Goal: Task Accomplishment & Management: Use online tool/utility

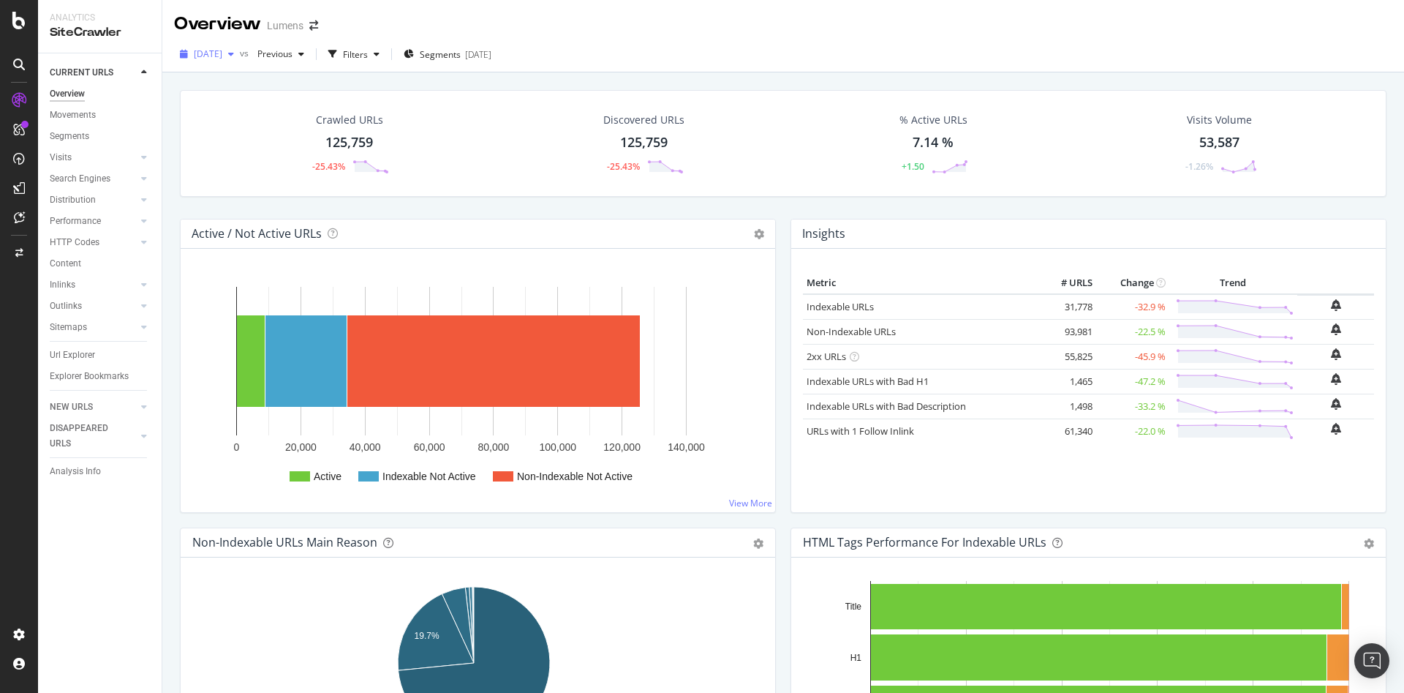
click at [240, 61] on div "2025 Sep. 25th" at bounding box center [207, 54] width 66 height 22
click at [226, 189] on div "[DATE]" at bounding box center [234, 187] width 78 height 13
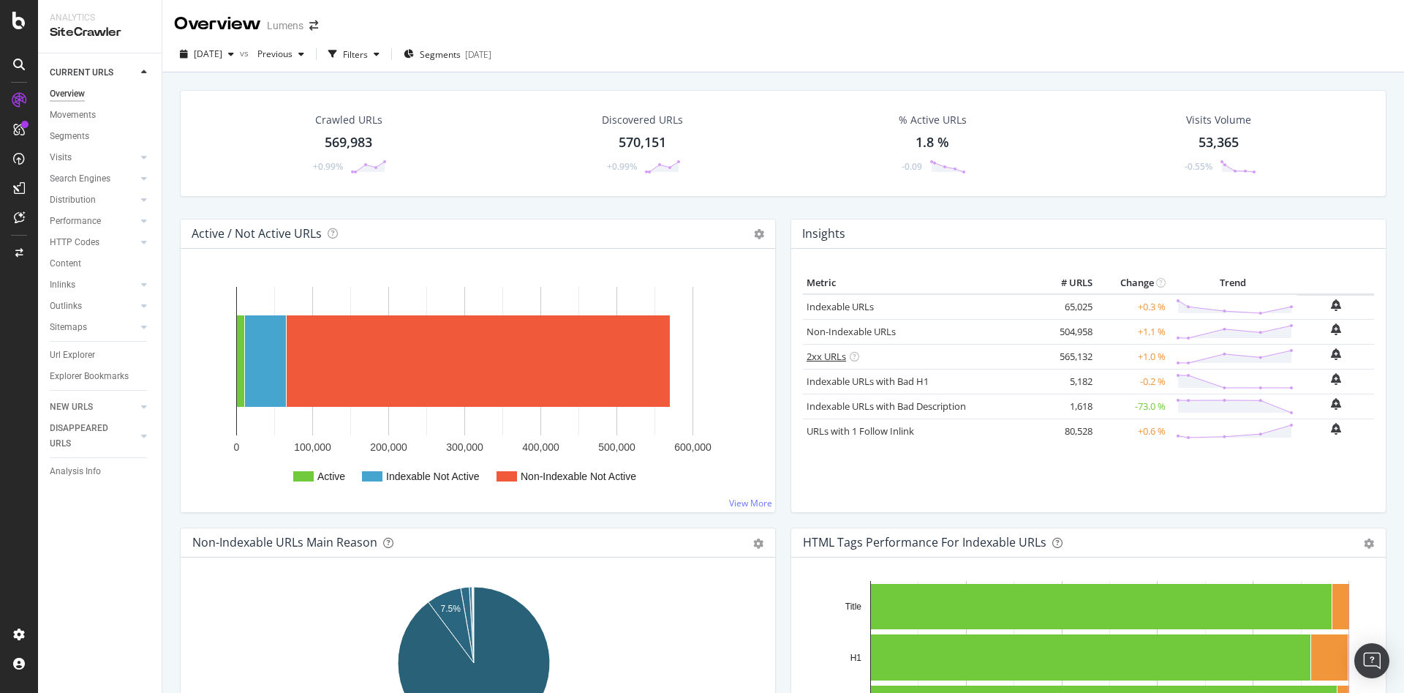
click at [808, 357] on link "2xx URLs" at bounding box center [826, 356] width 39 height 13
click at [222, 59] on span "[DATE]" at bounding box center [208, 54] width 29 height 12
click at [236, 109] on div "[DATE]" at bounding box center [234, 106] width 78 height 13
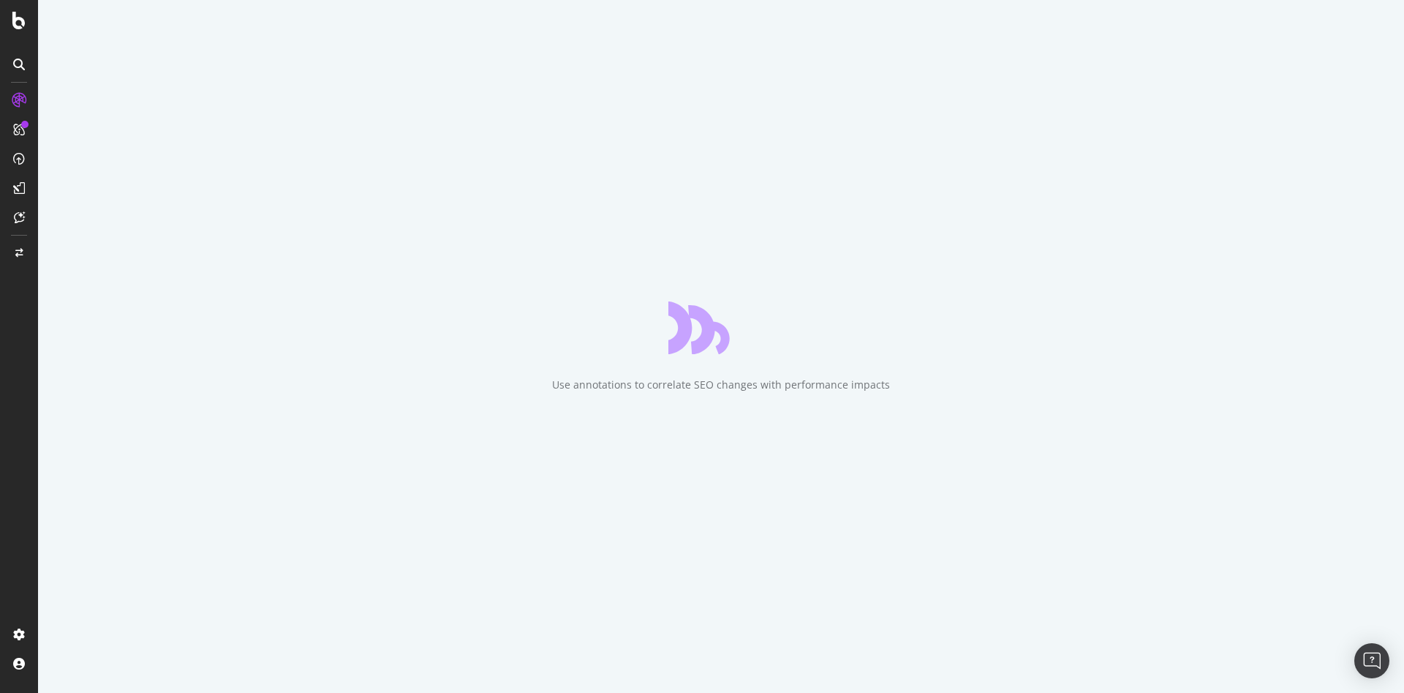
click at [1159, 441] on div "Use annotations to correlate SEO changes with performance impacts" at bounding box center [721, 346] width 1366 height 693
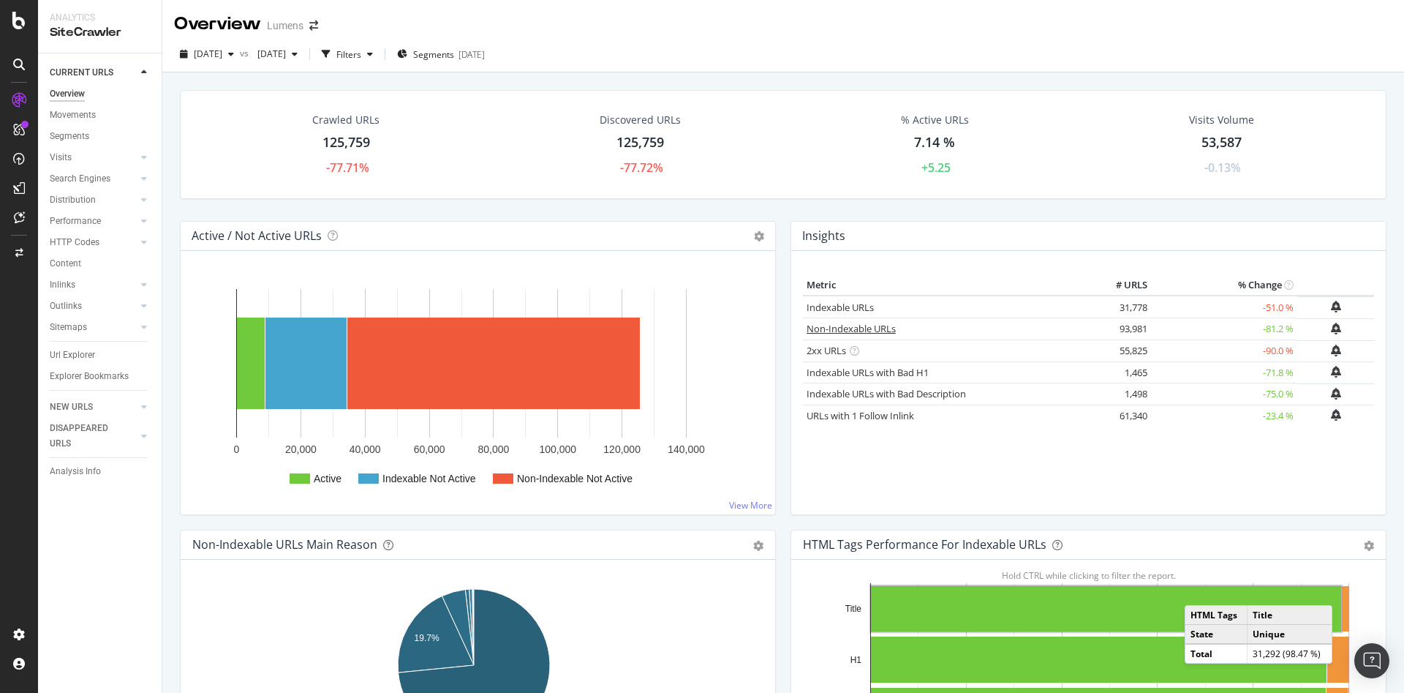
click at [826, 329] on link "Non-Indexable URLs" at bounding box center [851, 328] width 89 height 13
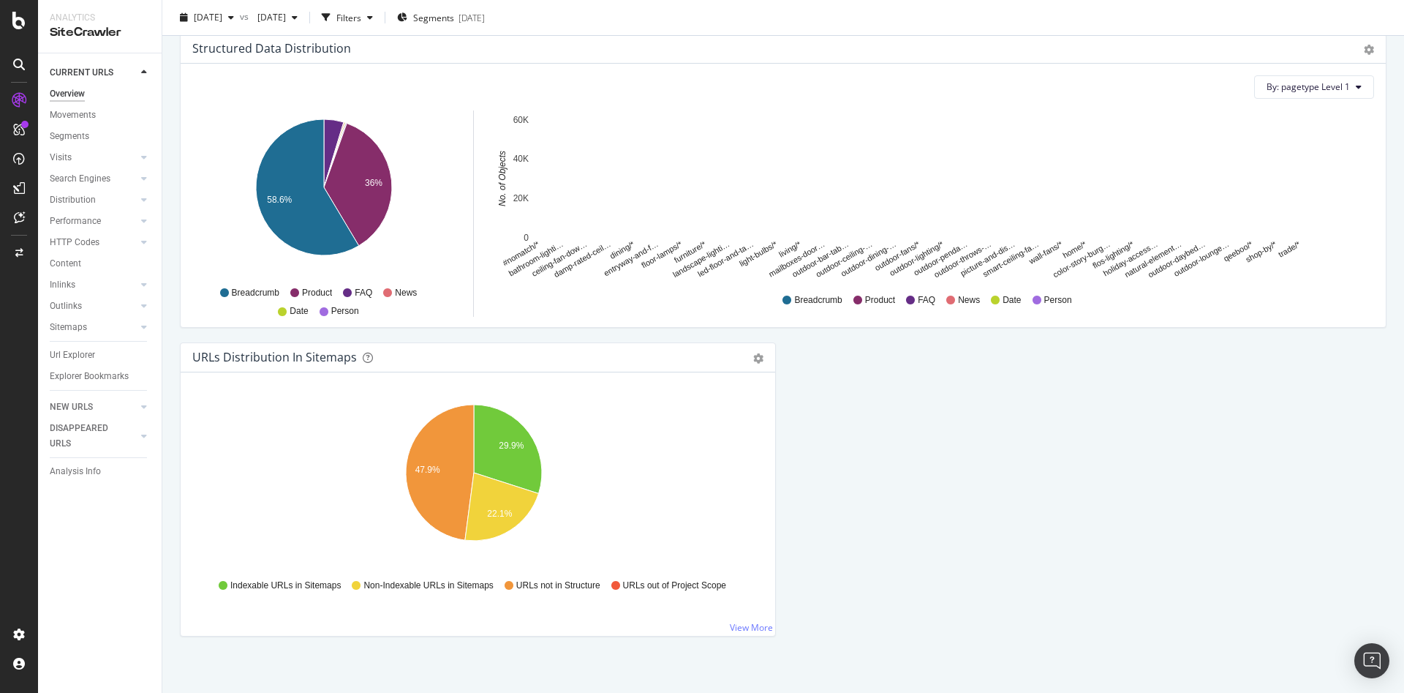
scroll to position [1422, 0]
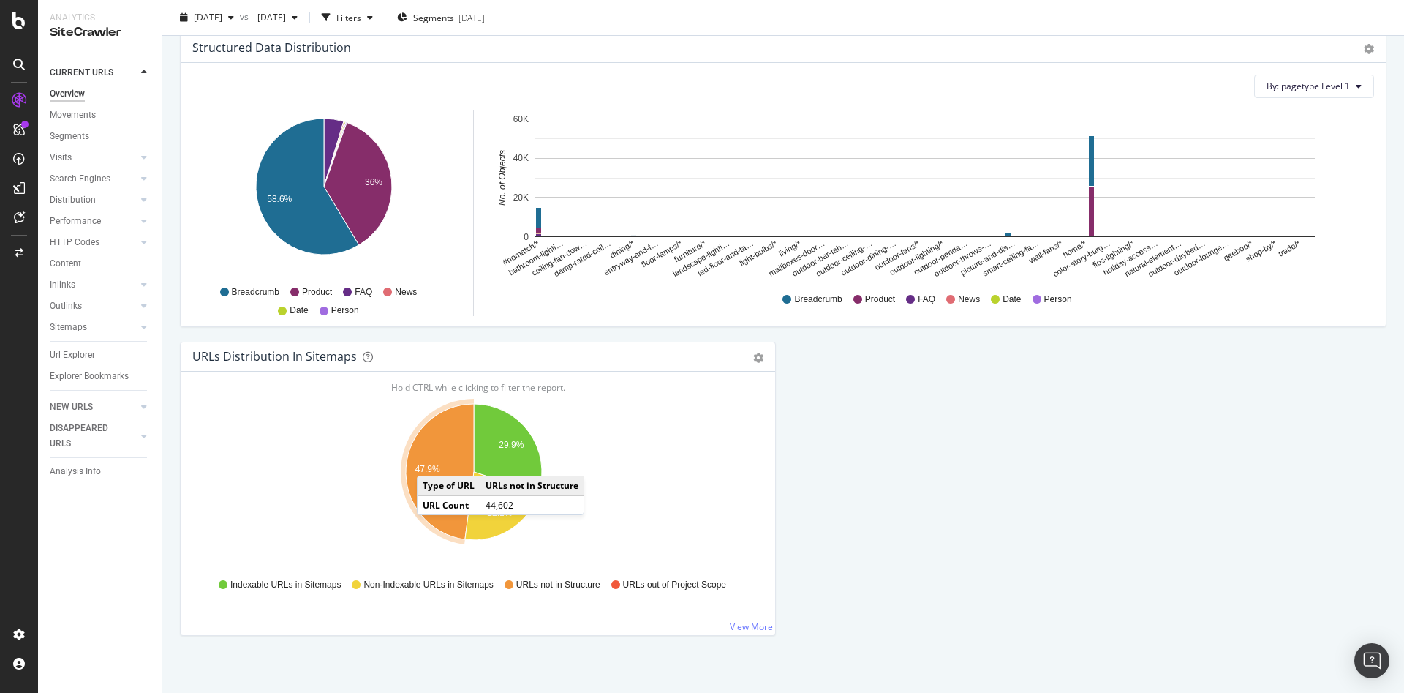
click at [431, 461] on icon "A chart." at bounding box center [440, 471] width 68 height 135
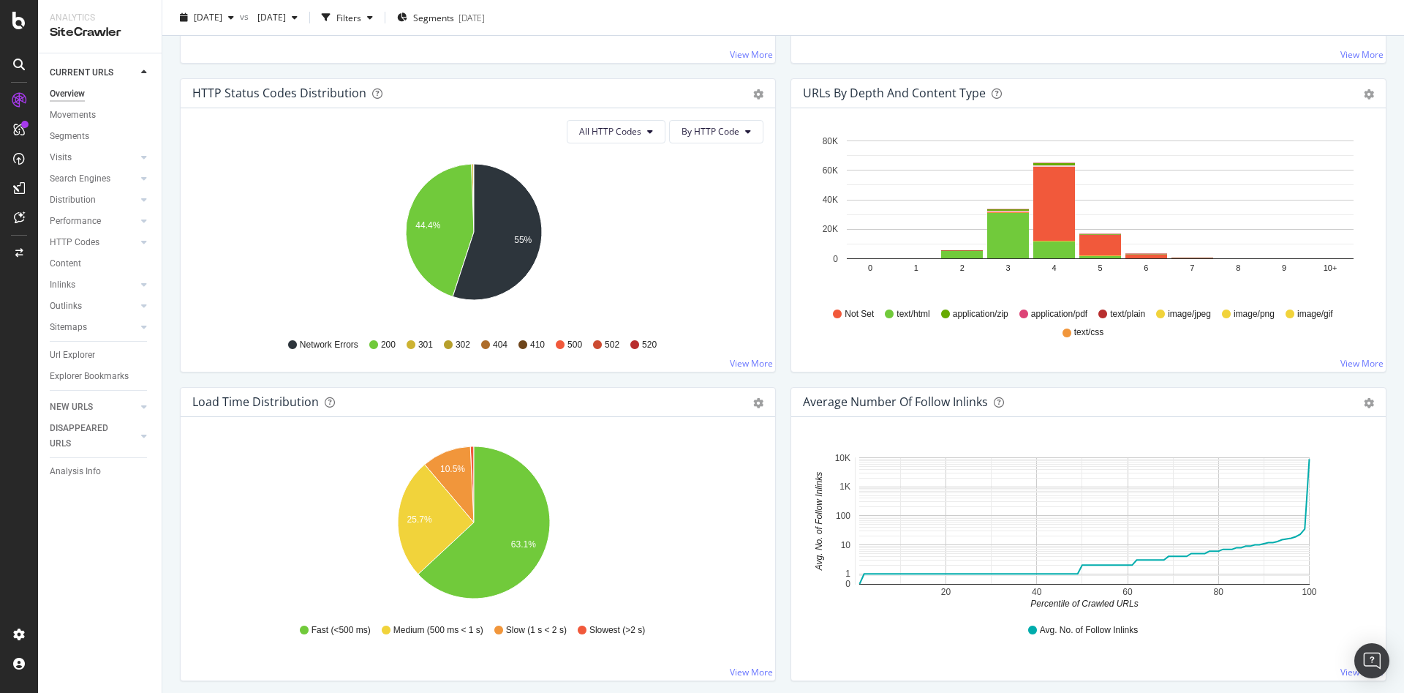
scroll to position [0, 0]
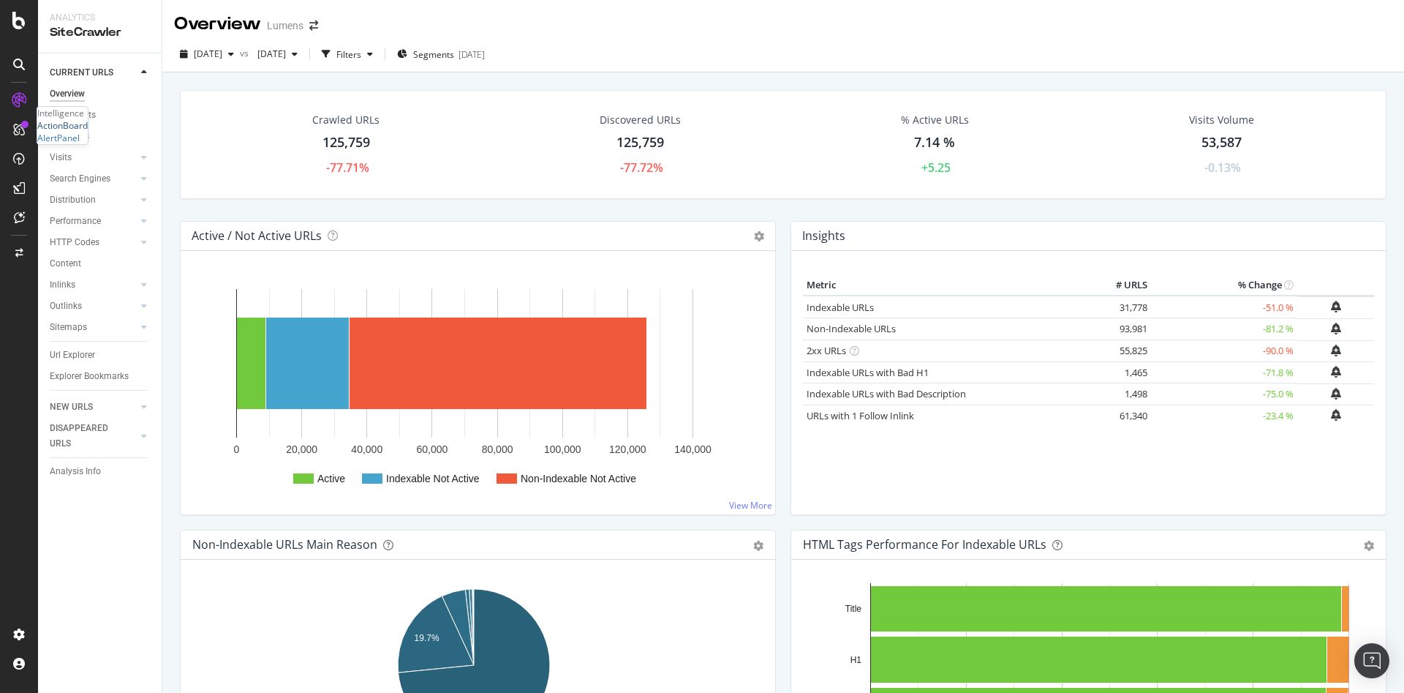
click at [88, 132] on div "ActionBoard" at bounding box center [62, 125] width 50 height 12
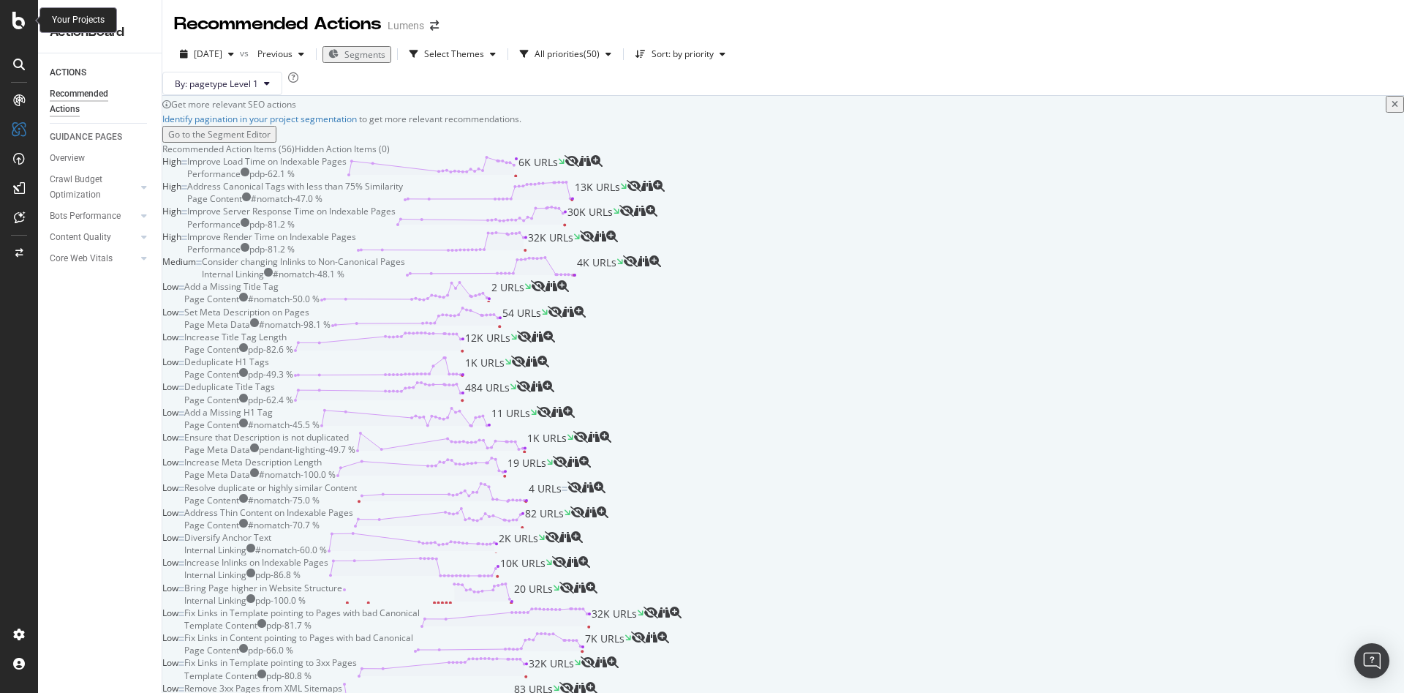
click at [20, 27] on icon at bounding box center [18, 21] width 13 height 18
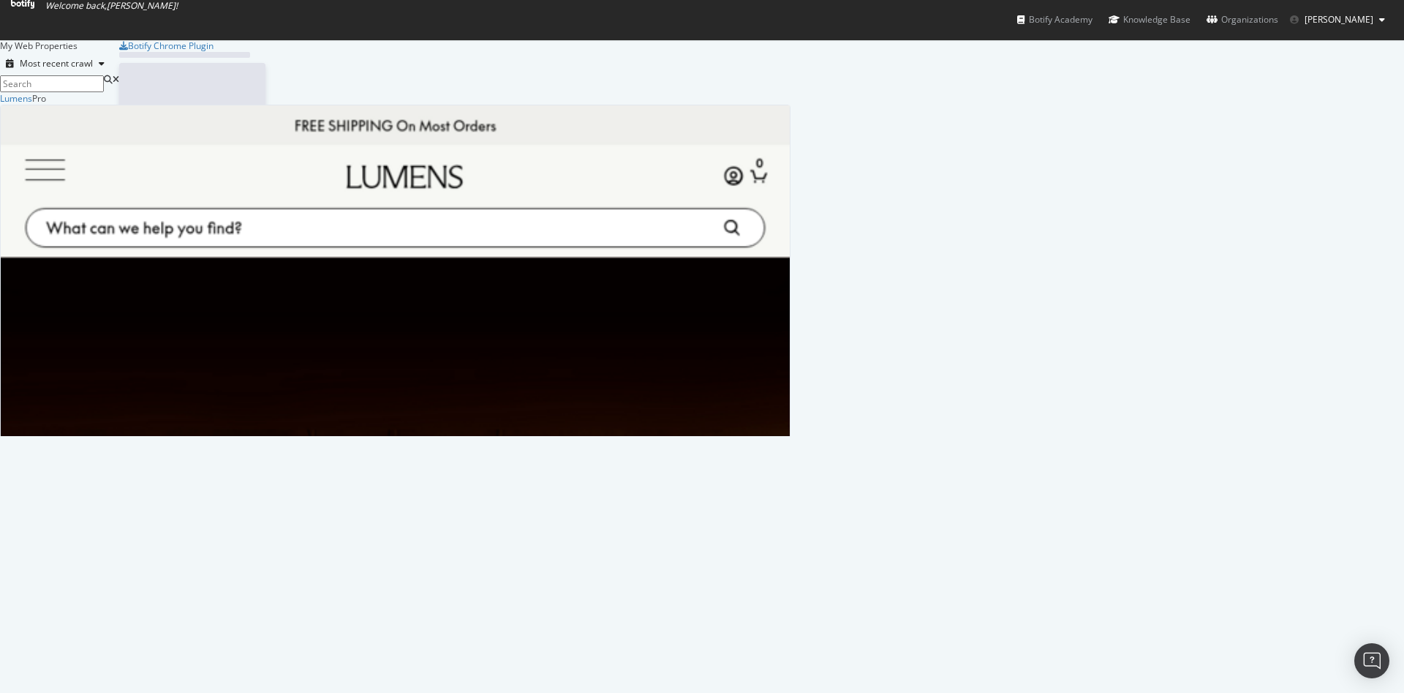
scroll to position [676, 1370]
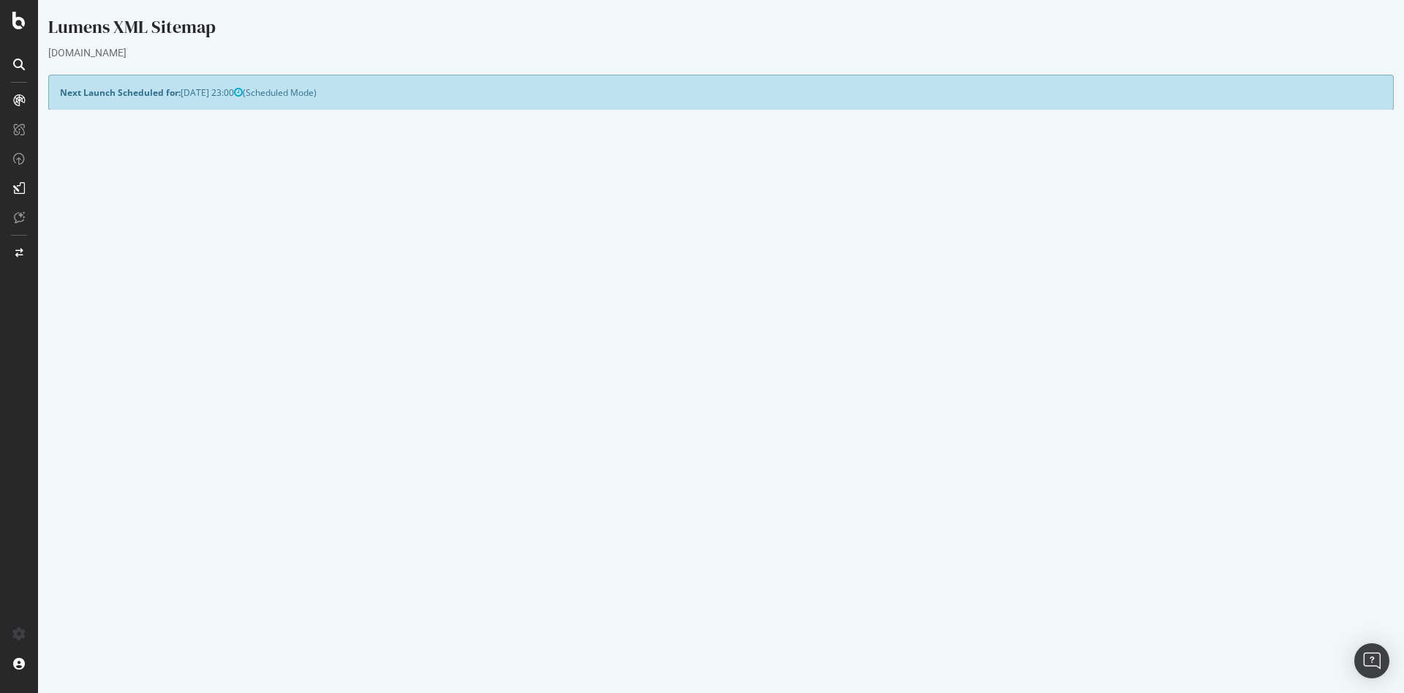
click at [275, 91] on div "Next Launch Scheduled for: 2025-09-25 23:00 (Scheduled Mode)" at bounding box center [721, 93] width 1346 height 36
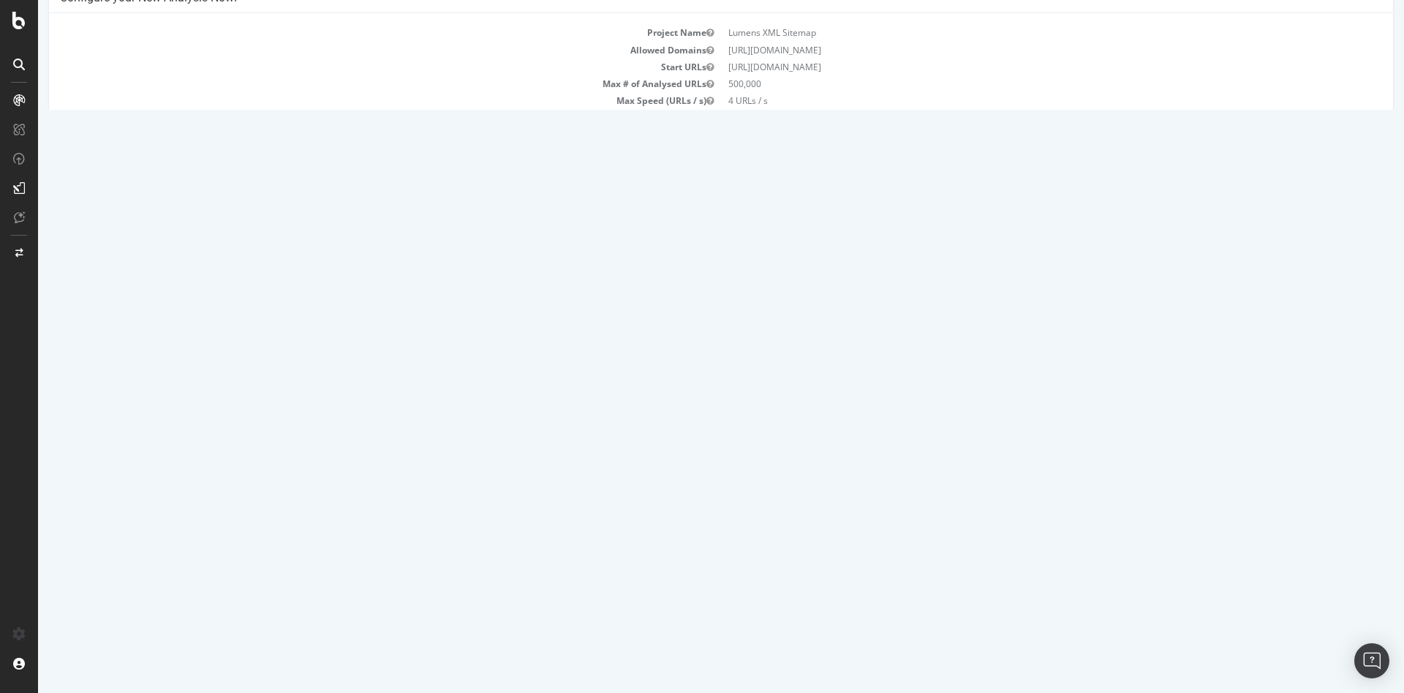
click at [890, 620] on td "Scheduled" at bounding box center [1029, 632] width 279 height 37
click at [107, 606] on th "Start Date and Time (America/New_York)" at bounding box center [475, 600] width 830 height 28
click at [133, 630] on span "2025-09-25 23:00" at bounding box center [102, 628] width 62 height 12
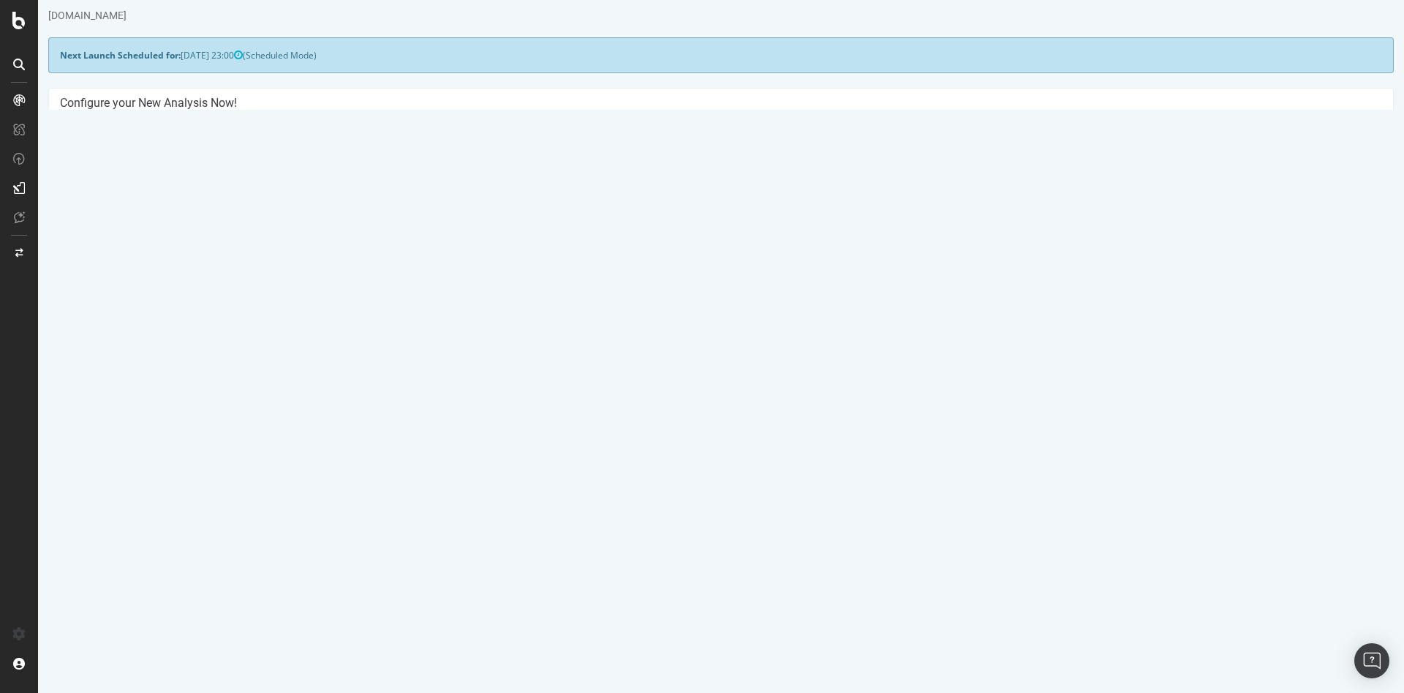
scroll to position [0, 0]
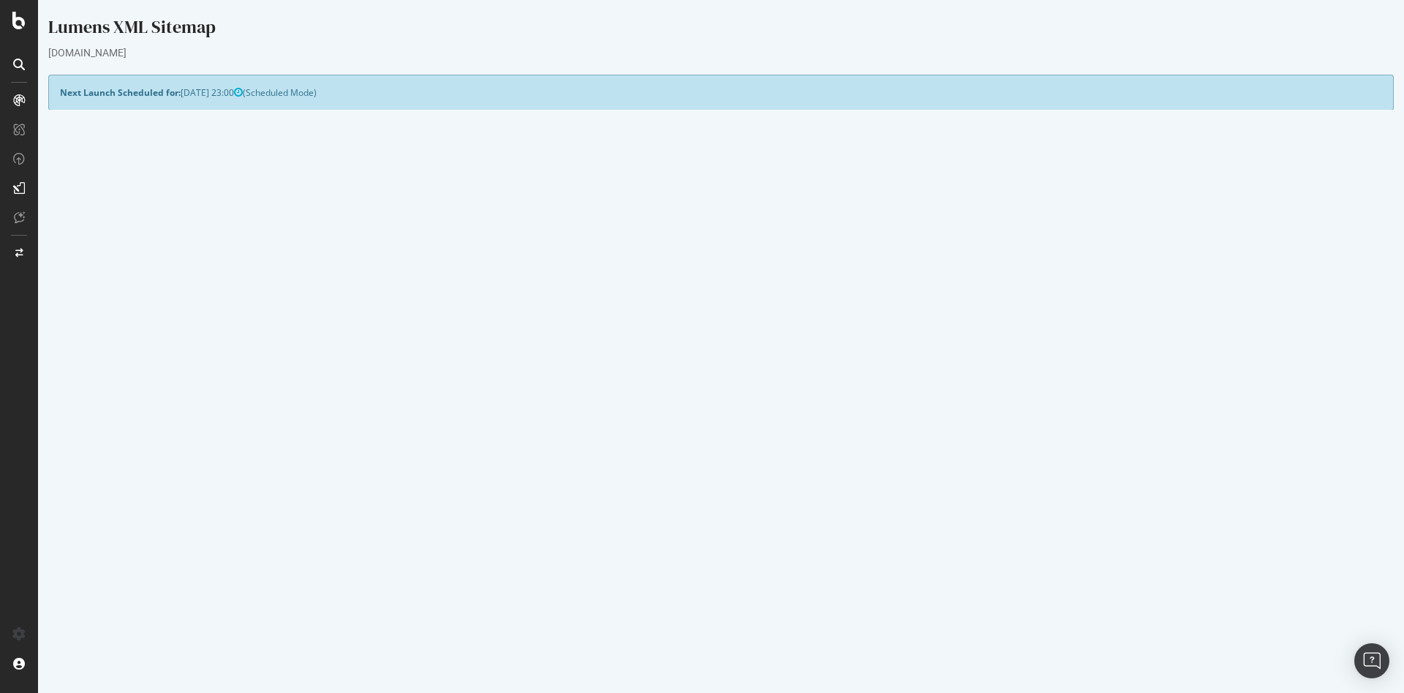
click at [762, 404] on link "Settings" at bounding box center [768, 410] width 33 height 12
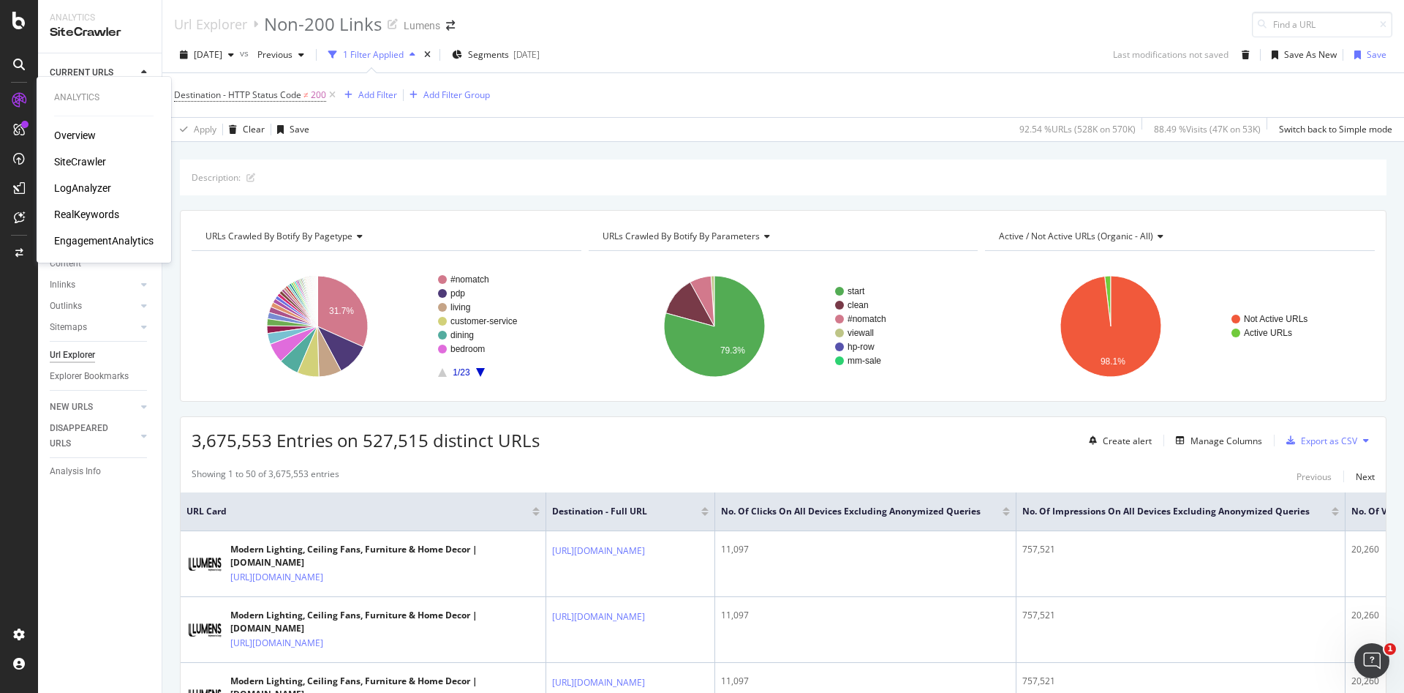
click at [83, 149] on div "Overview SiteCrawler LogAnalyzer RealKeywords EngagementAnalytics" at bounding box center [103, 188] width 99 height 120
click at [83, 156] on div "SiteCrawler" at bounding box center [80, 161] width 52 height 15
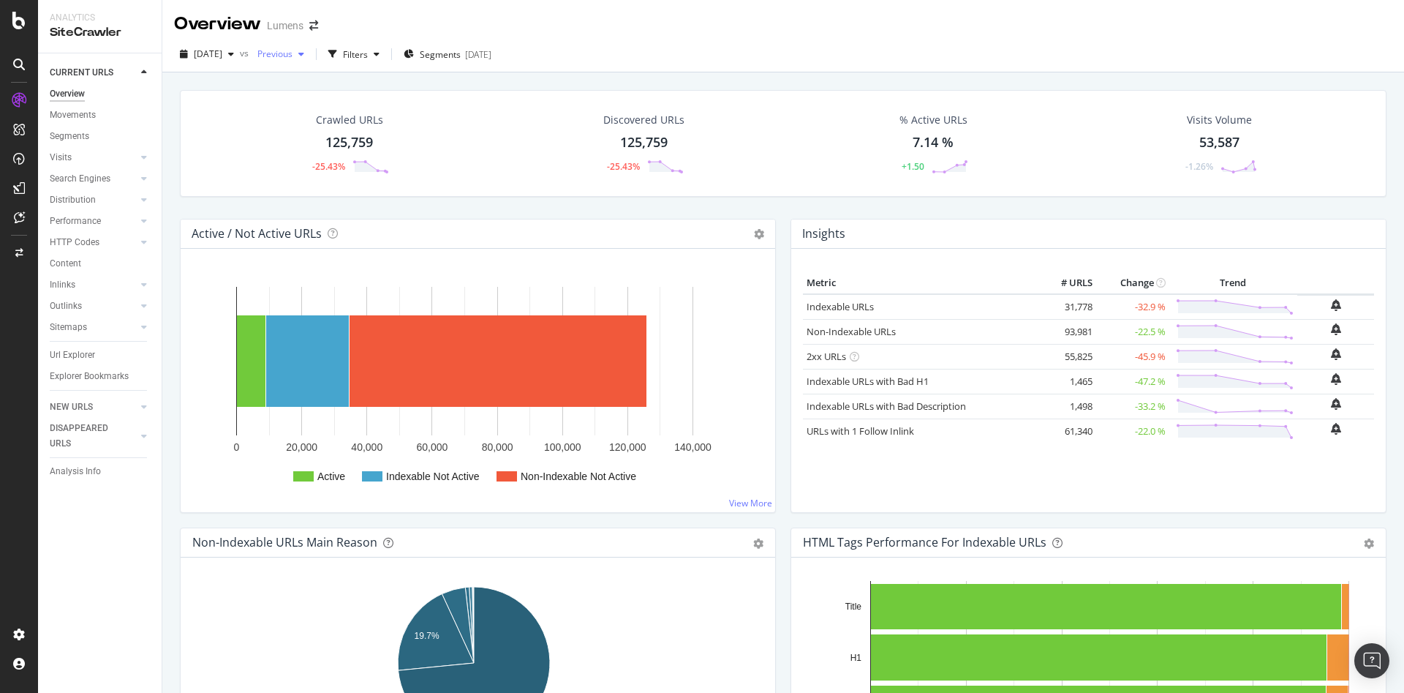
click at [293, 51] on span "Previous" at bounding box center [272, 54] width 41 height 12
click at [307, 181] on div "[DATE]" at bounding box center [324, 187] width 78 height 13
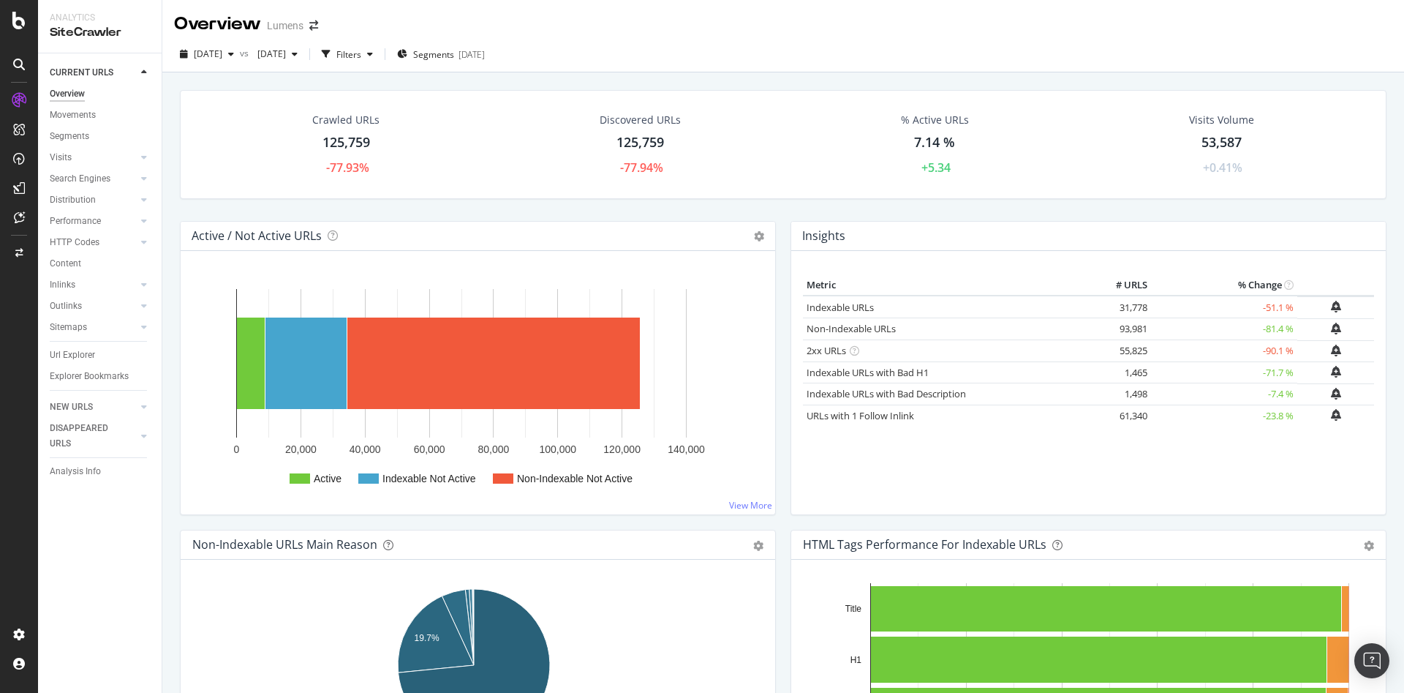
drag, startPoint x: 327, startPoint y: 61, endPoint x: 316, endPoint y: 69, distance: 13.2
click at [316, 69] on div "2025 Sep. 25th vs 2025 Sep. 13th Filters Segments 2025-07-30" at bounding box center [783, 56] width 1242 height 29
click at [286, 56] on span "[DATE]" at bounding box center [269, 54] width 34 height 12
click at [372, 171] on div "560K URLs" at bounding box center [393, 175] width 43 height 13
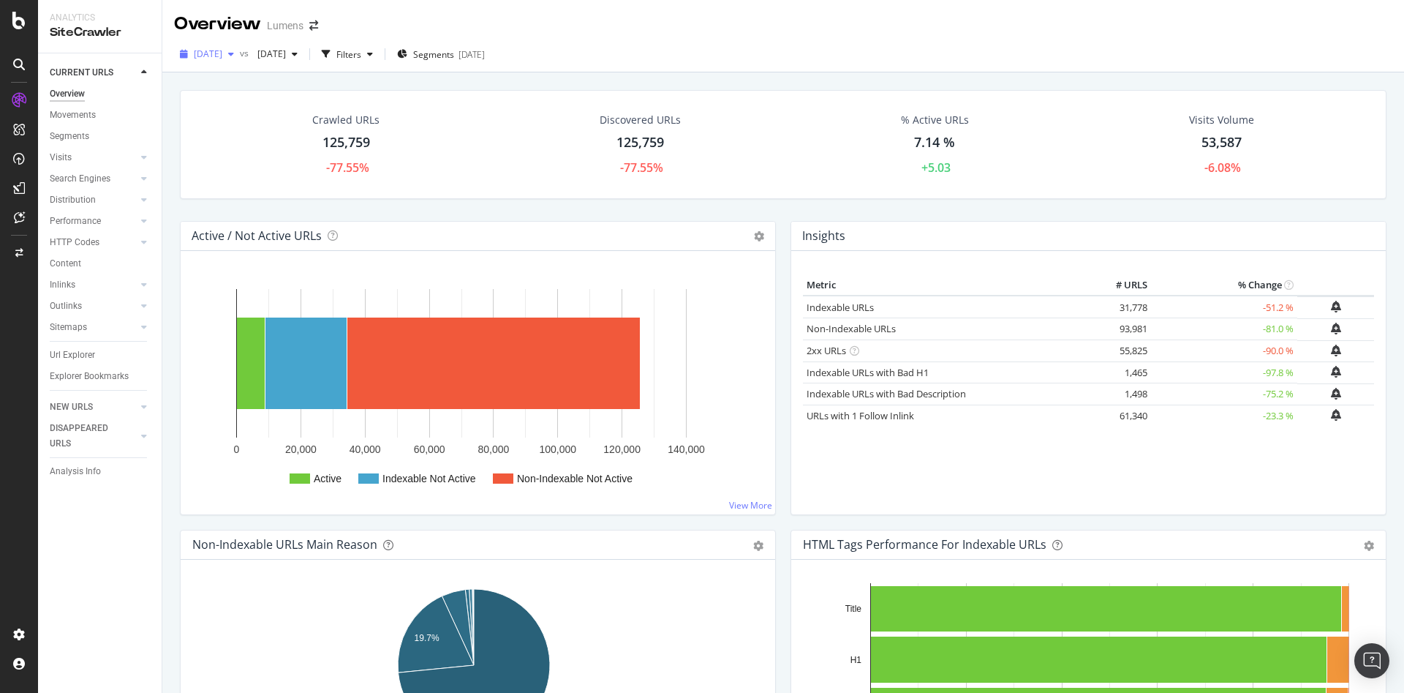
click at [214, 48] on span "[DATE]" at bounding box center [208, 54] width 29 height 12
click at [240, 184] on div "[DATE]" at bounding box center [234, 187] width 78 height 13
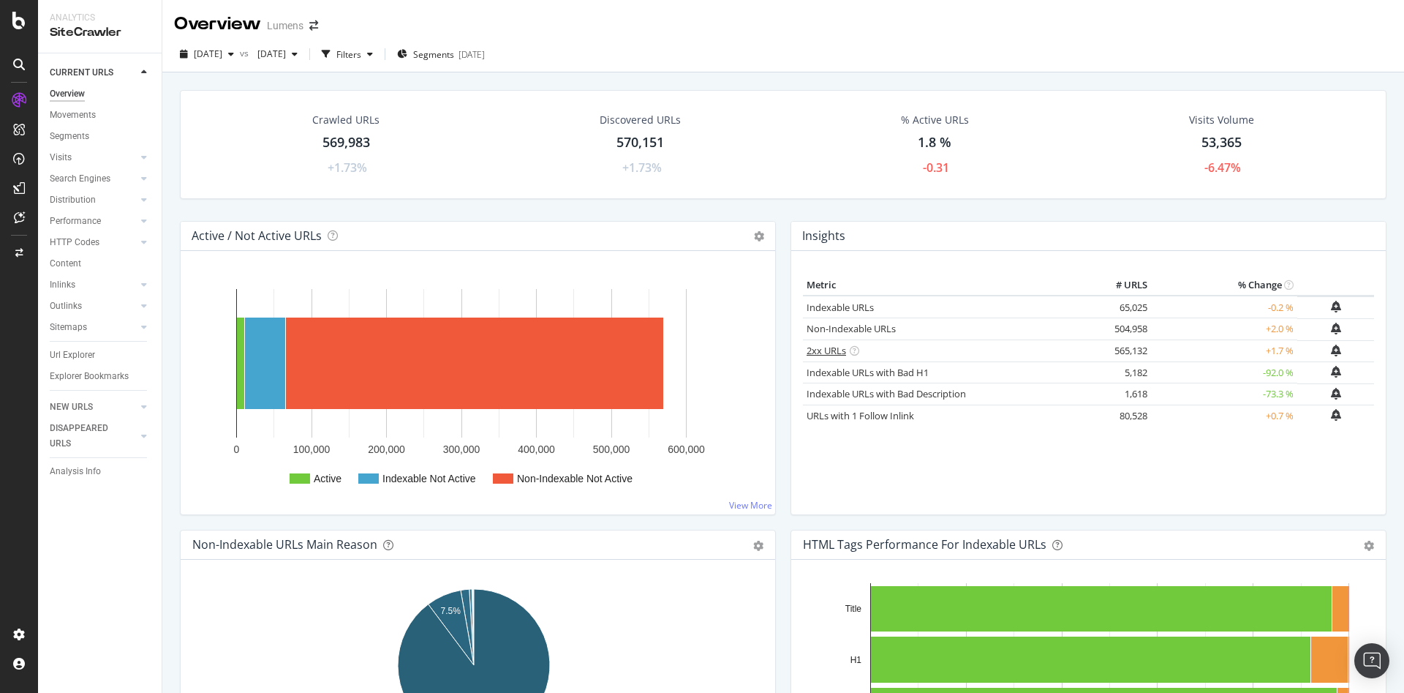
click at [818, 347] on link "2xx URLs" at bounding box center [826, 350] width 39 height 13
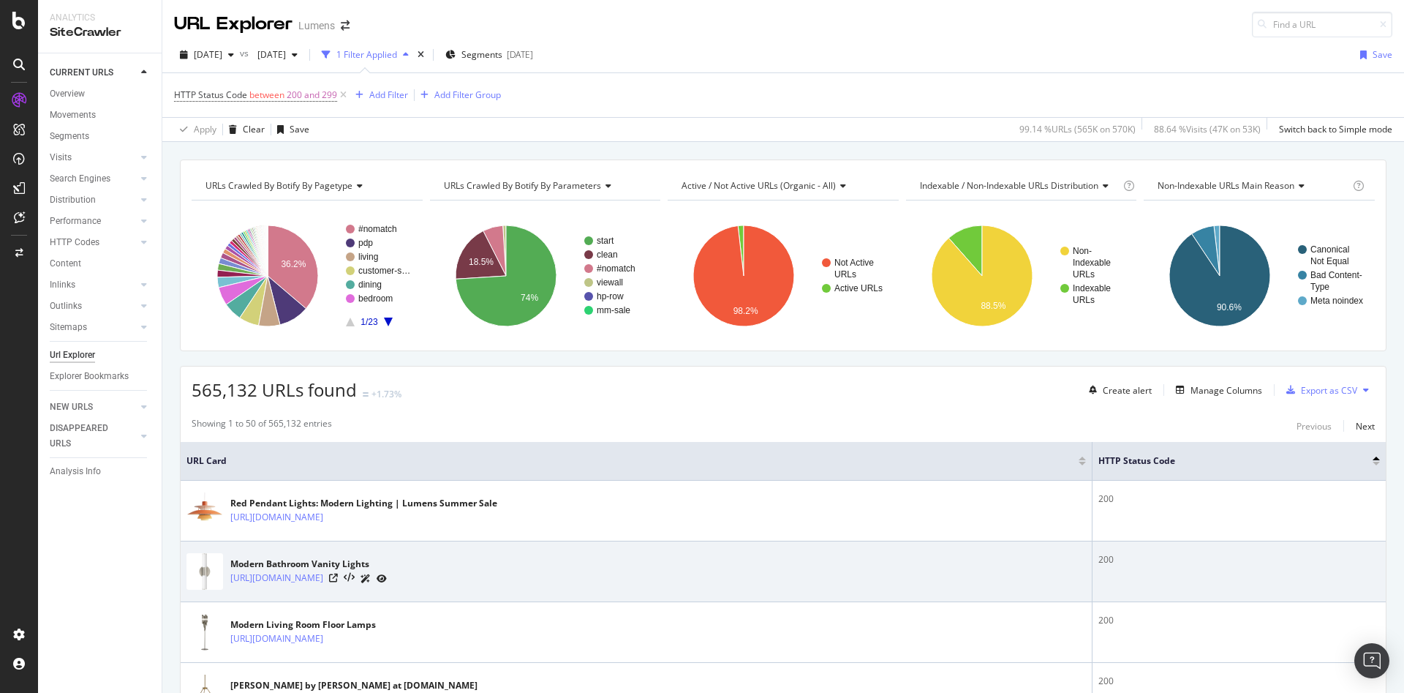
scroll to position [1, 0]
click at [338, 576] on icon at bounding box center [333, 576] width 9 height 9
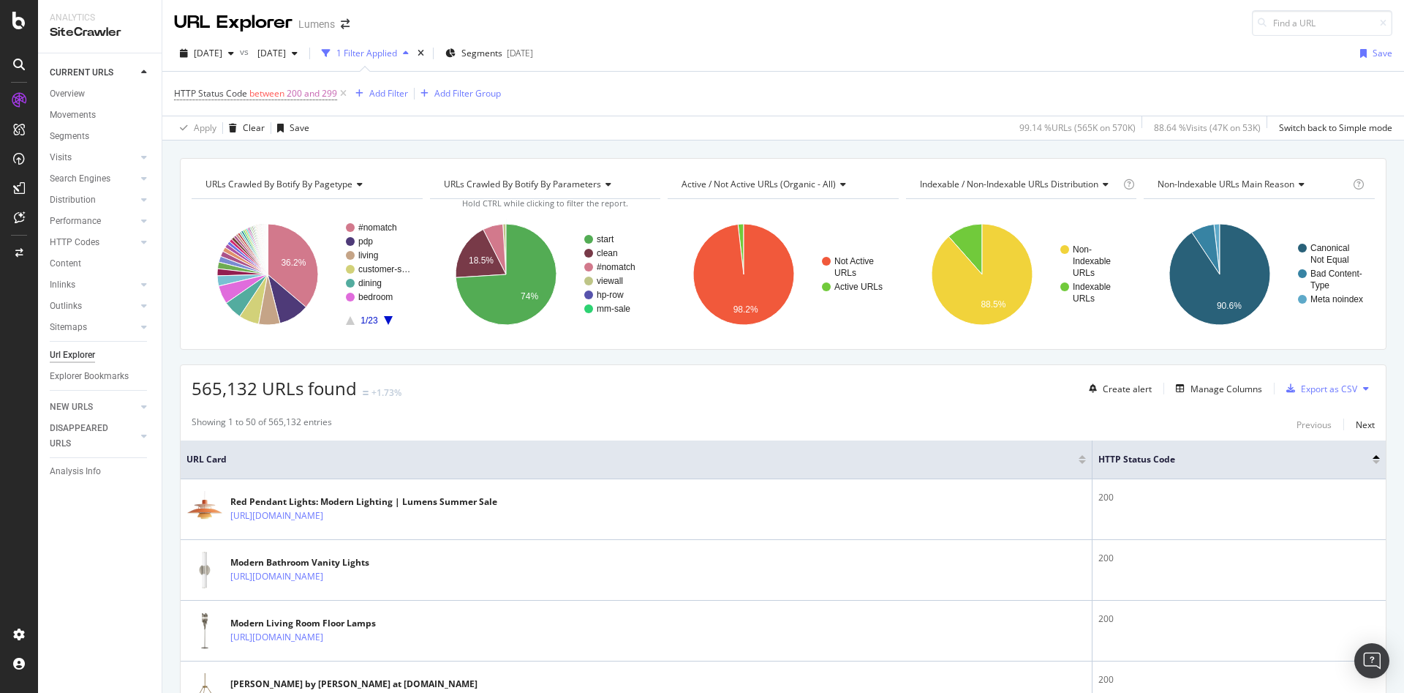
scroll to position [0, 0]
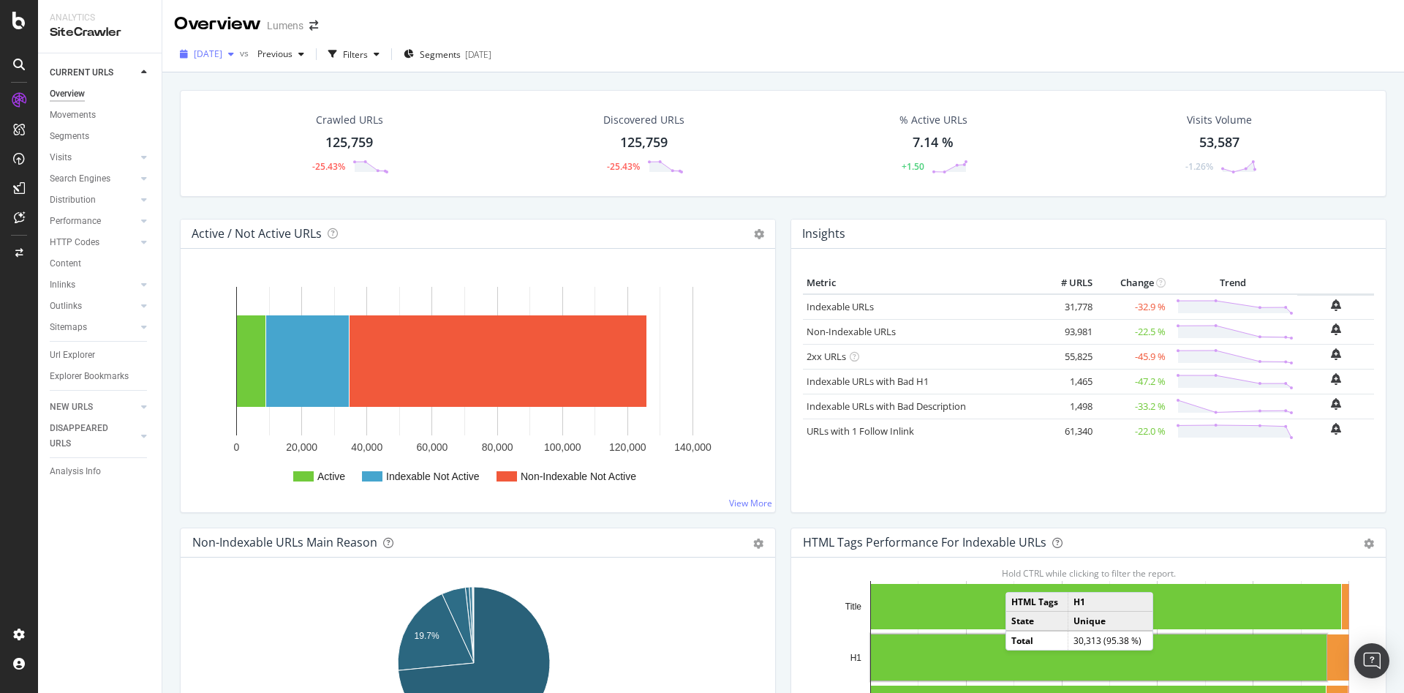
click at [218, 53] on span "[DATE]" at bounding box center [208, 54] width 29 height 12
click at [226, 188] on div "[DATE]" at bounding box center [234, 187] width 78 height 13
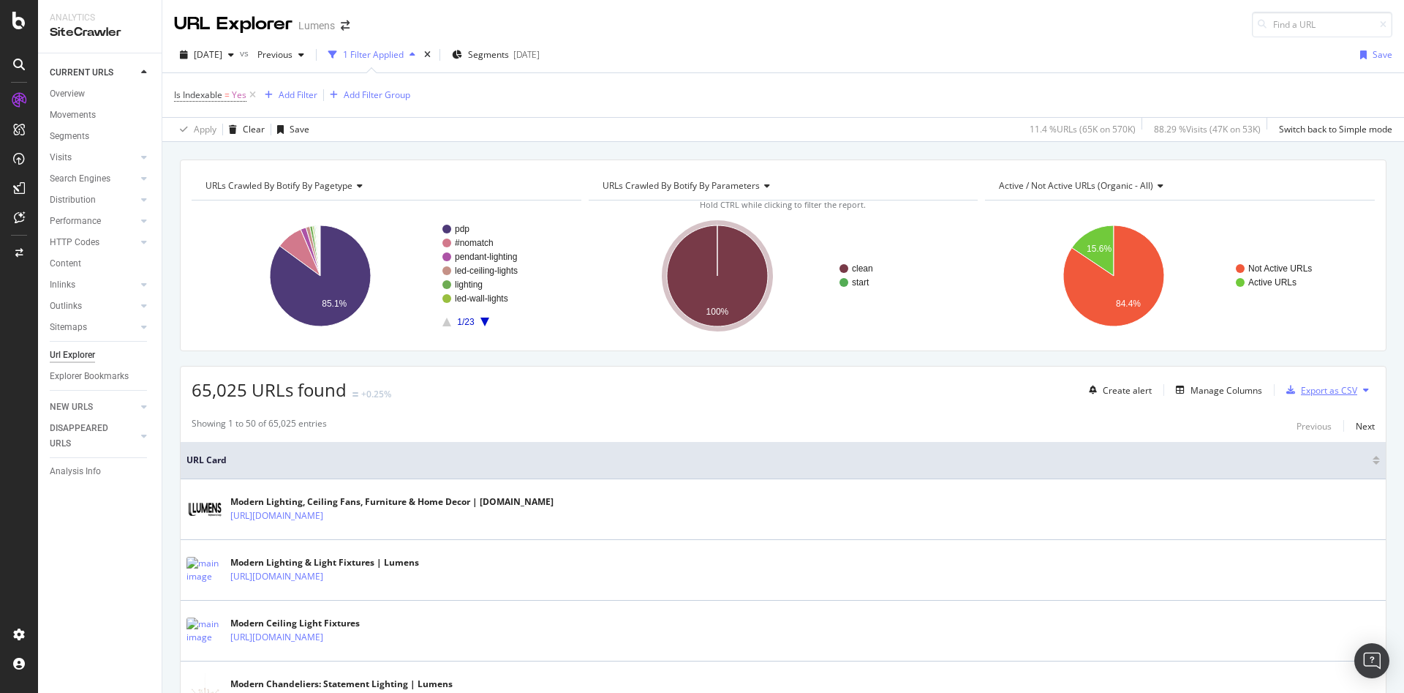
click at [935, 388] on div "Export as CSV" at bounding box center [1329, 390] width 56 height 12
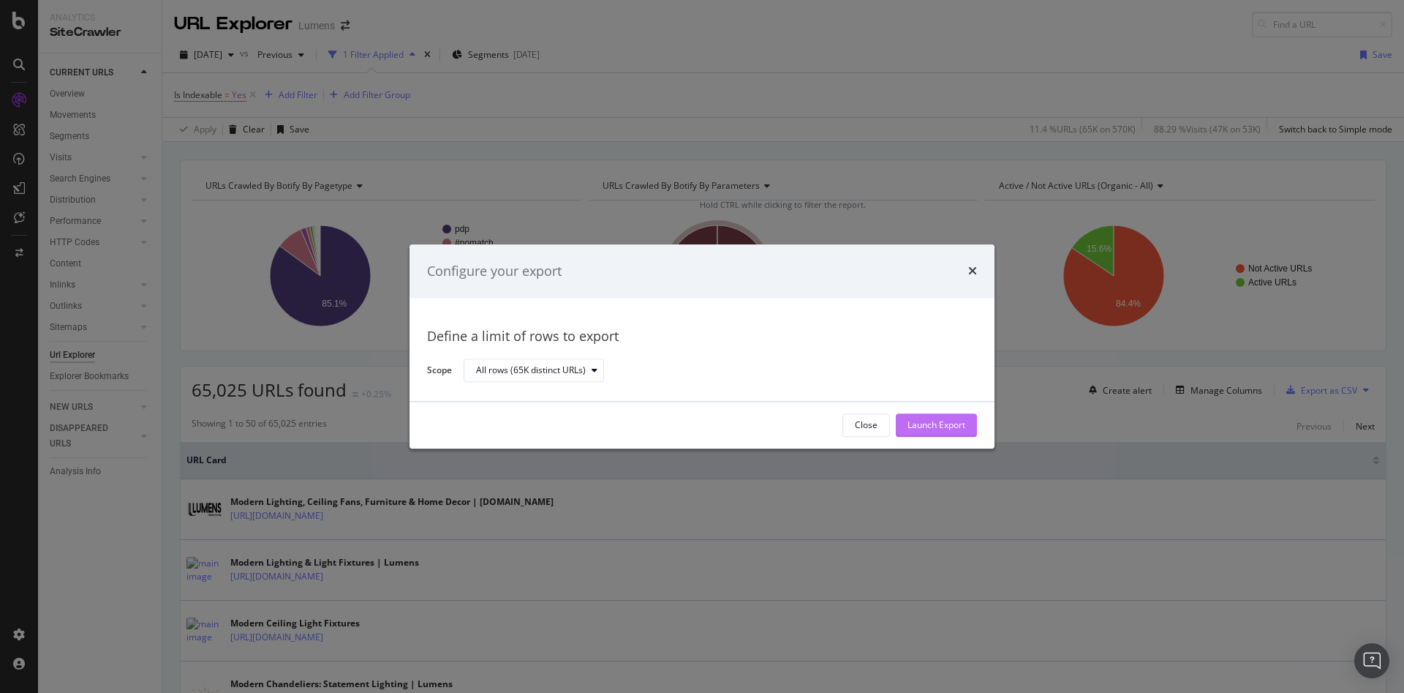
click at [931, 420] on div "Launch Export" at bounding box center [937, 425] width 58 height 12
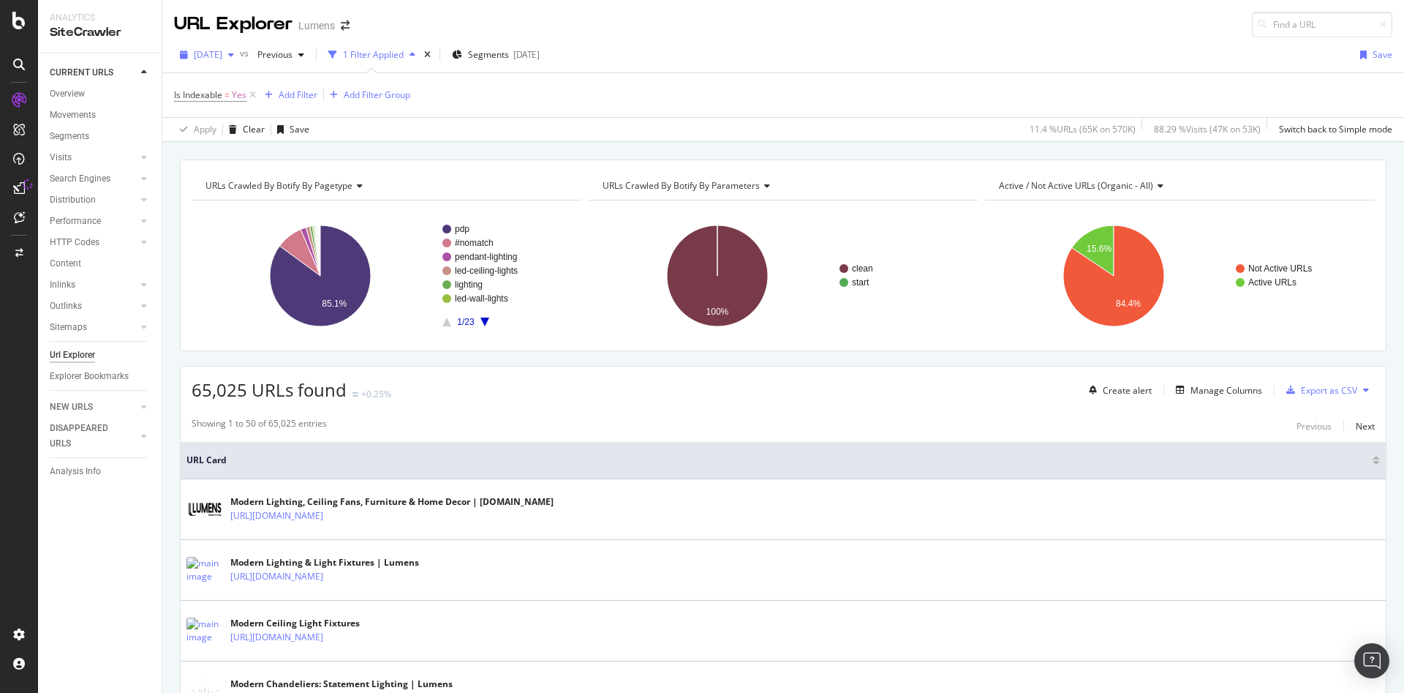
click at [222, 59] on span "[DATE]" at bounding box center [208, 54] width 29 height 12
click at [227, 105] on div "[DATE]" at bounding box center [234, 107] width 78 height 13
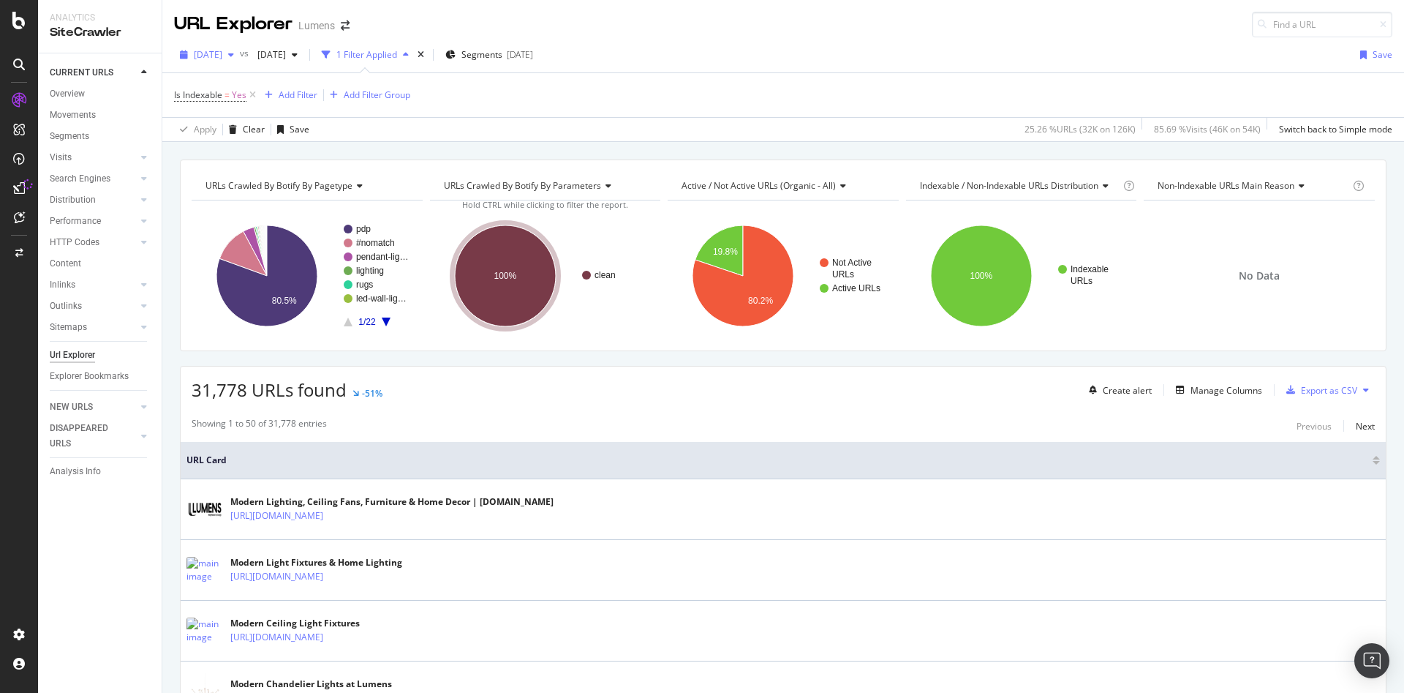
click at [238, 61] on div "[DATE]" at bounding box center [207, 55] width 66 height 22
click at [239, 182] on div "[DATE]" at bounding box center [234, 188] width 78 height 13
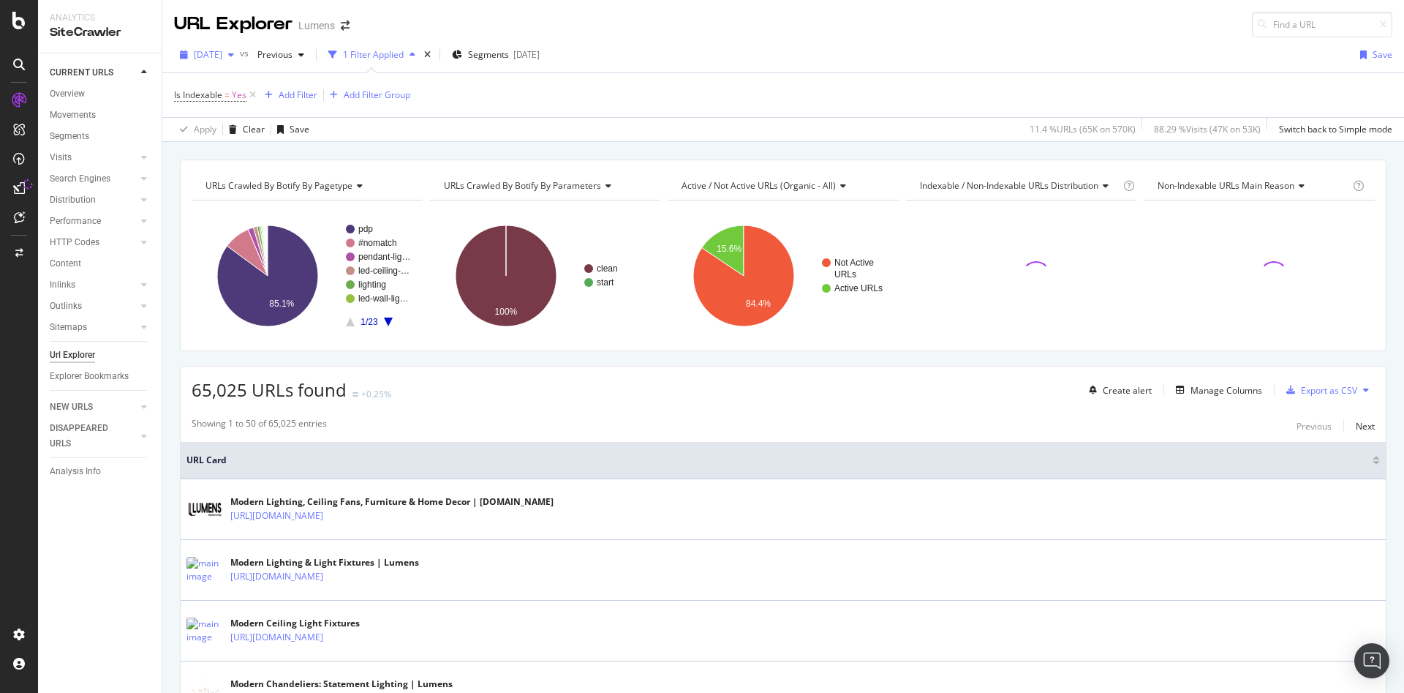
click at [222, 56] on span "[DATE]" at bounding box center [208, 54] width 29 height 12
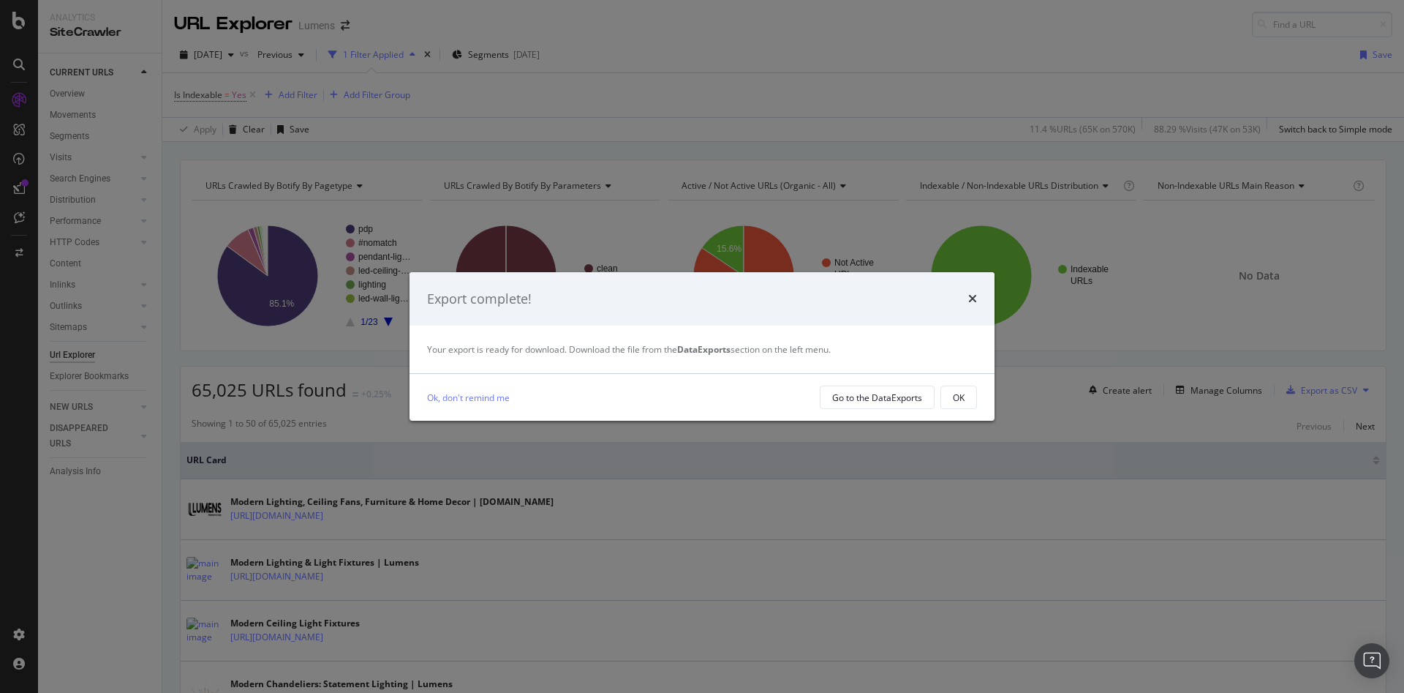
click at [253, 110] on div "Export complete! Your export is ready for download. Download the file from the …" at bounding box center [702, 346] width 1404 height 693
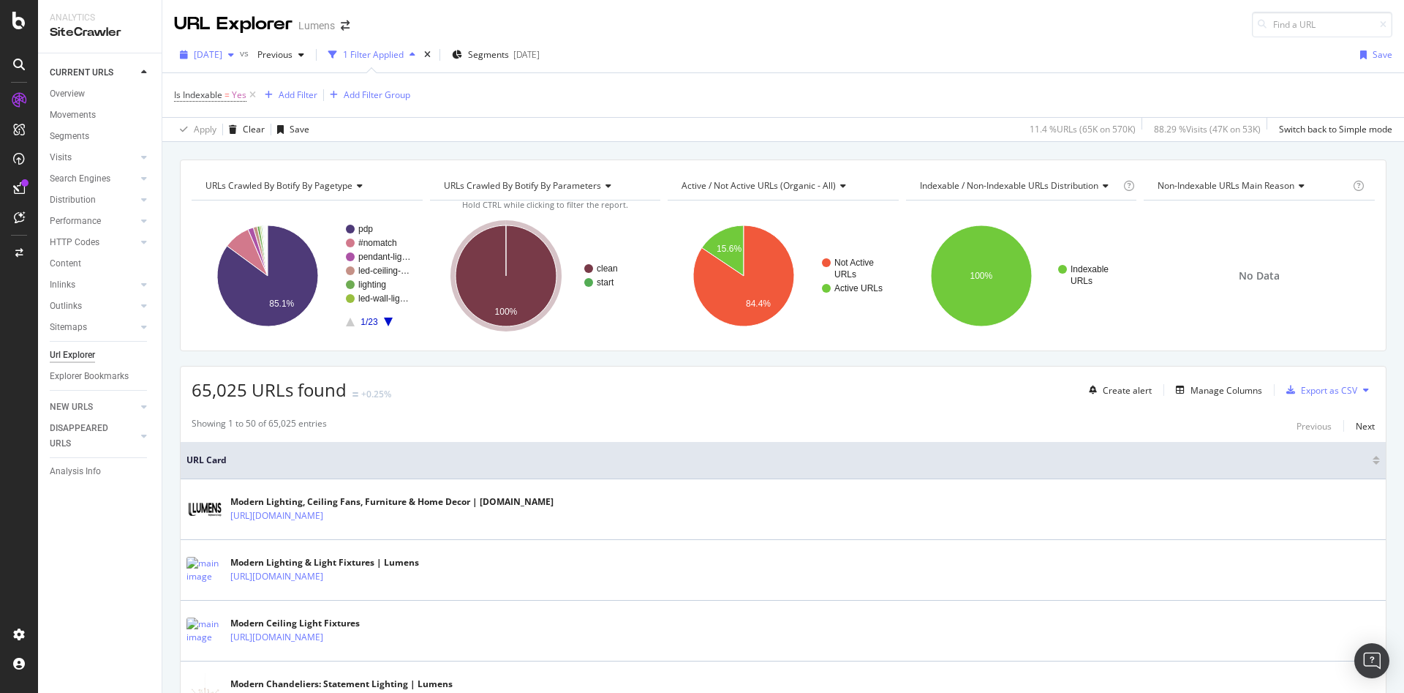
click at [207, 47] on div "[DATE]" at bounding box center [207, 55] width 66 height 22
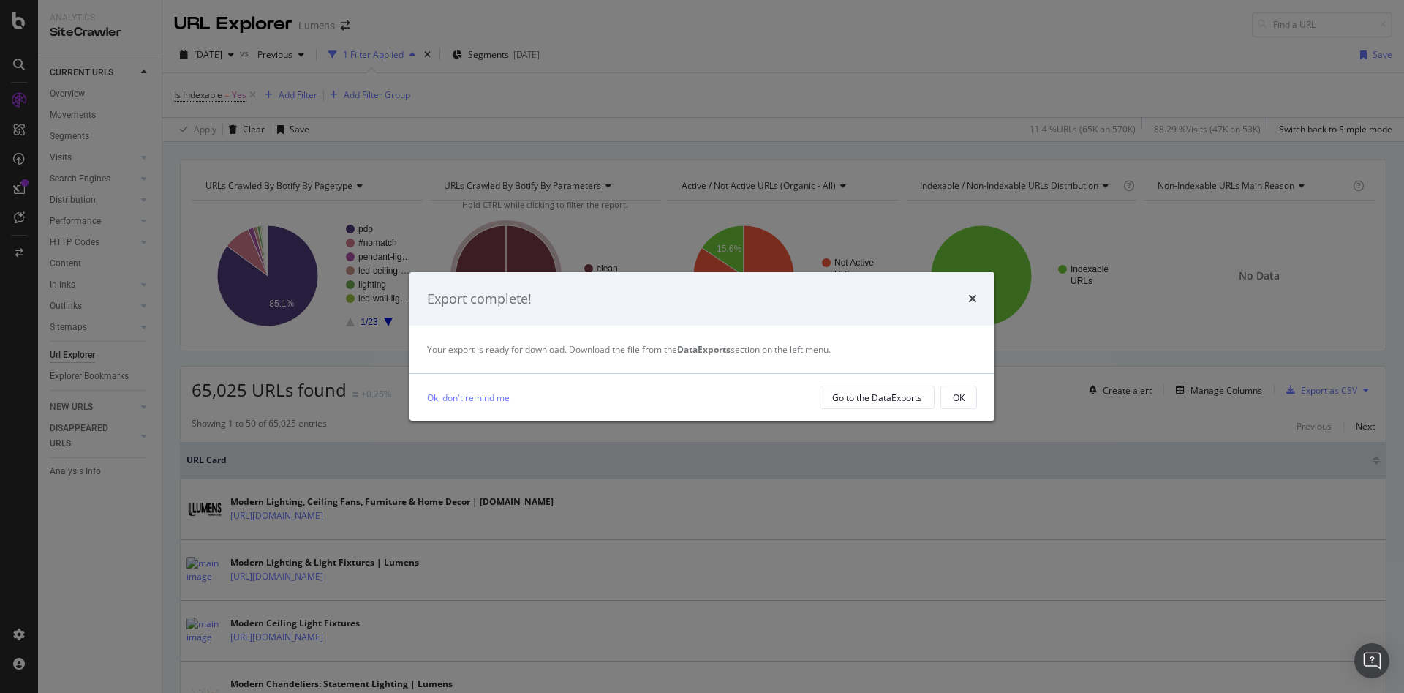
click at [246, 109] on div "Export complete! Your export is ready for download. Download the file from the …" at bounding box center [702, 346] width 1404 height 693
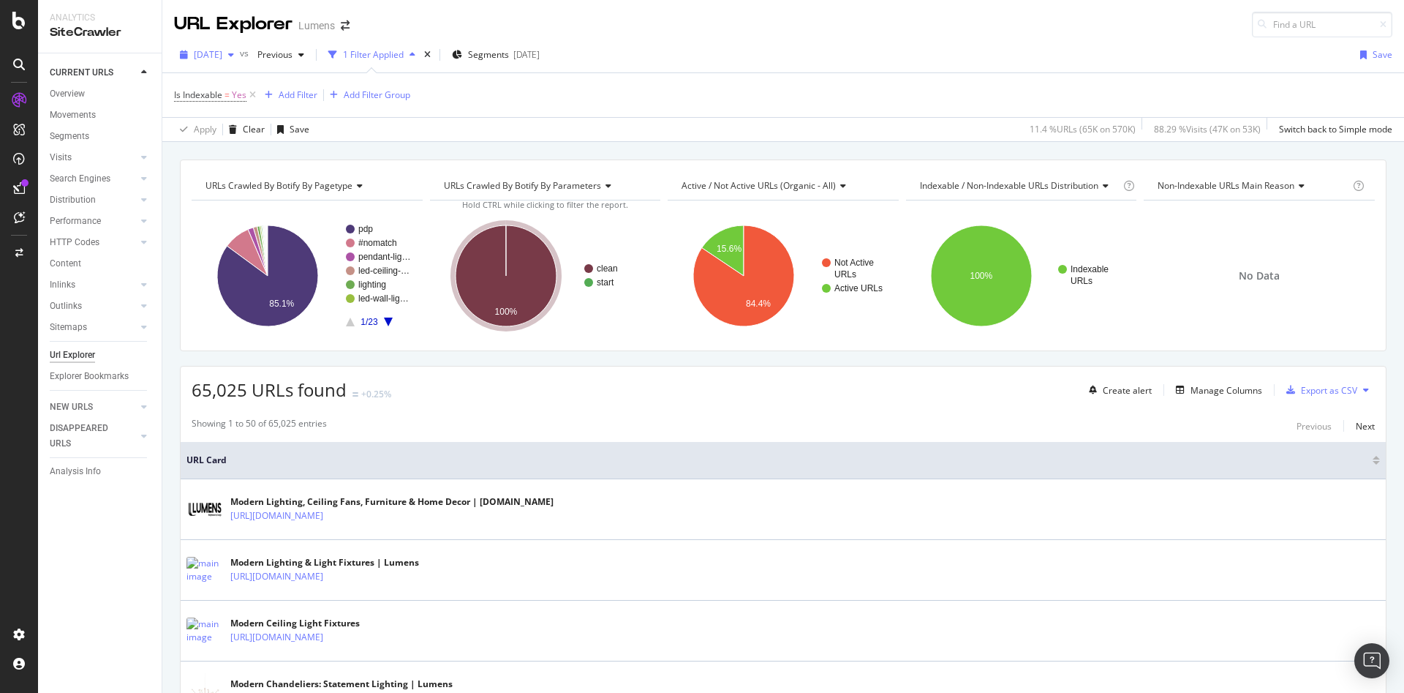
click at [222, 56] on span "[DATE]" at bounding box center [208, 54] width 29 height 12
click at [246, 107] on div "[DATE]" at bounding box center [234, 107] width 78 height 13
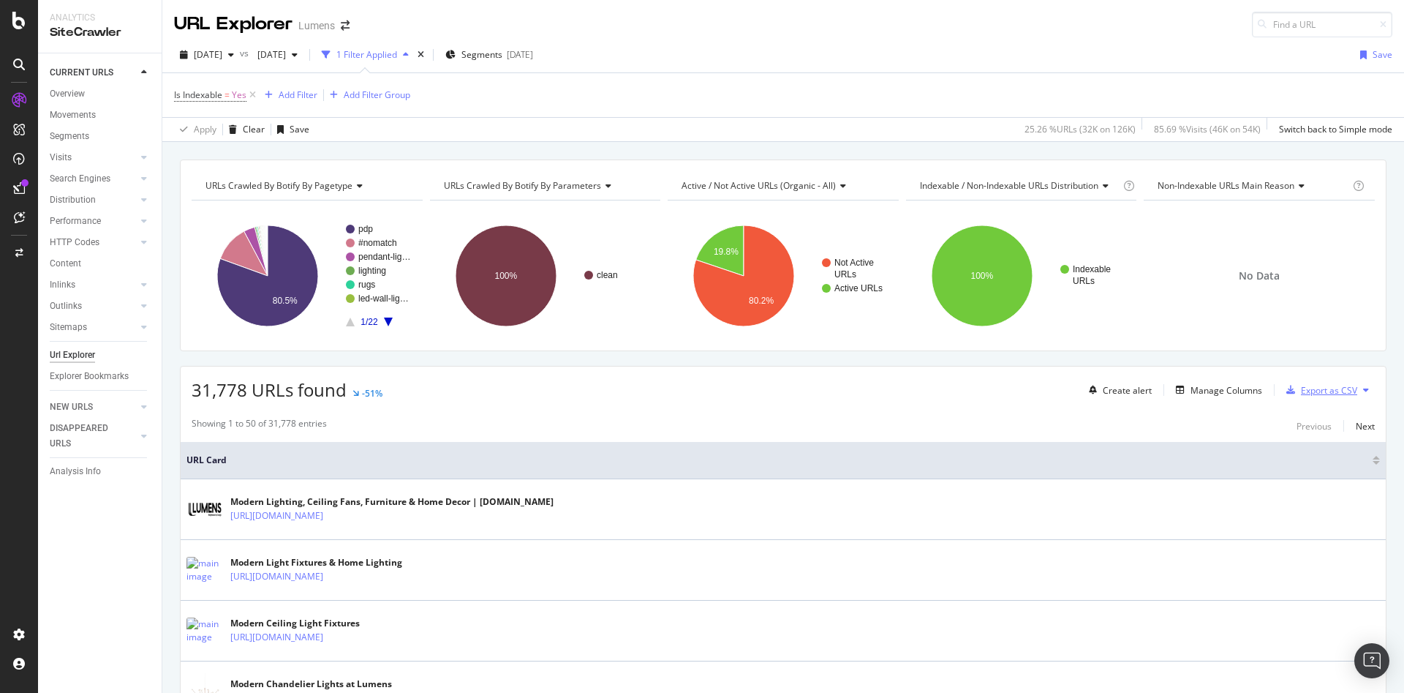
click at [935, 385] on div "Export as CSV" at bounding box center [1329, 390] width 56 height 12
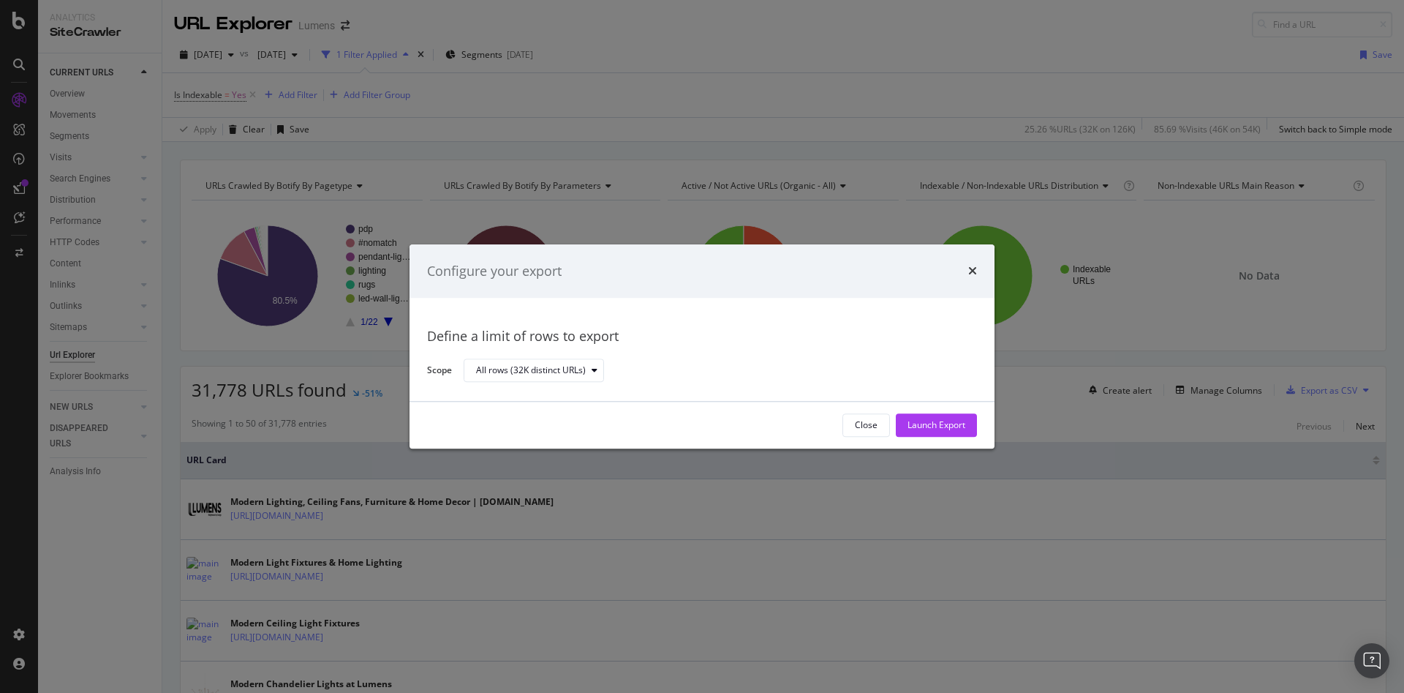
click at [935, 404] on div "Close Launch Export" at bounding box center [702, 424] width 585 height 47
click at [935, 423] on div "Launch Export" at bounding box center [937, 425] width 58 height 12
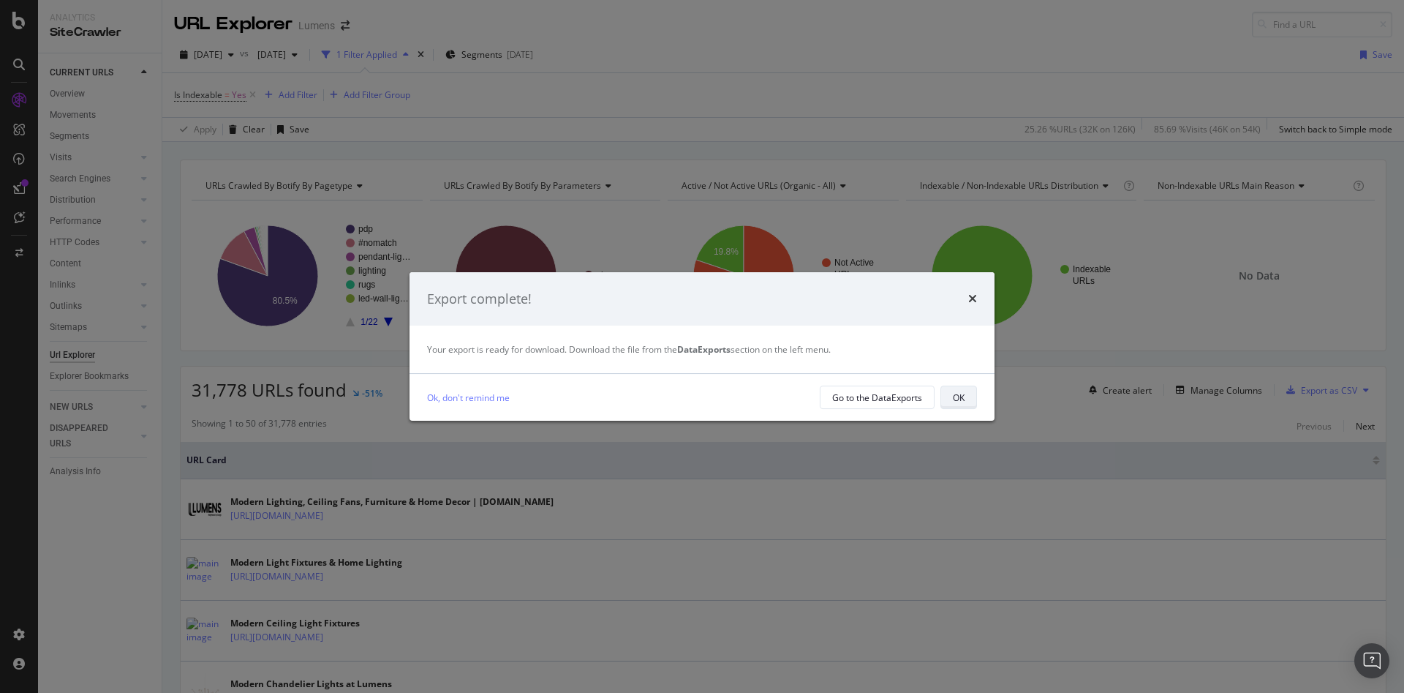
click at [935, 404] on div "OK" at bounding box center [959, 397] width 12 height 20
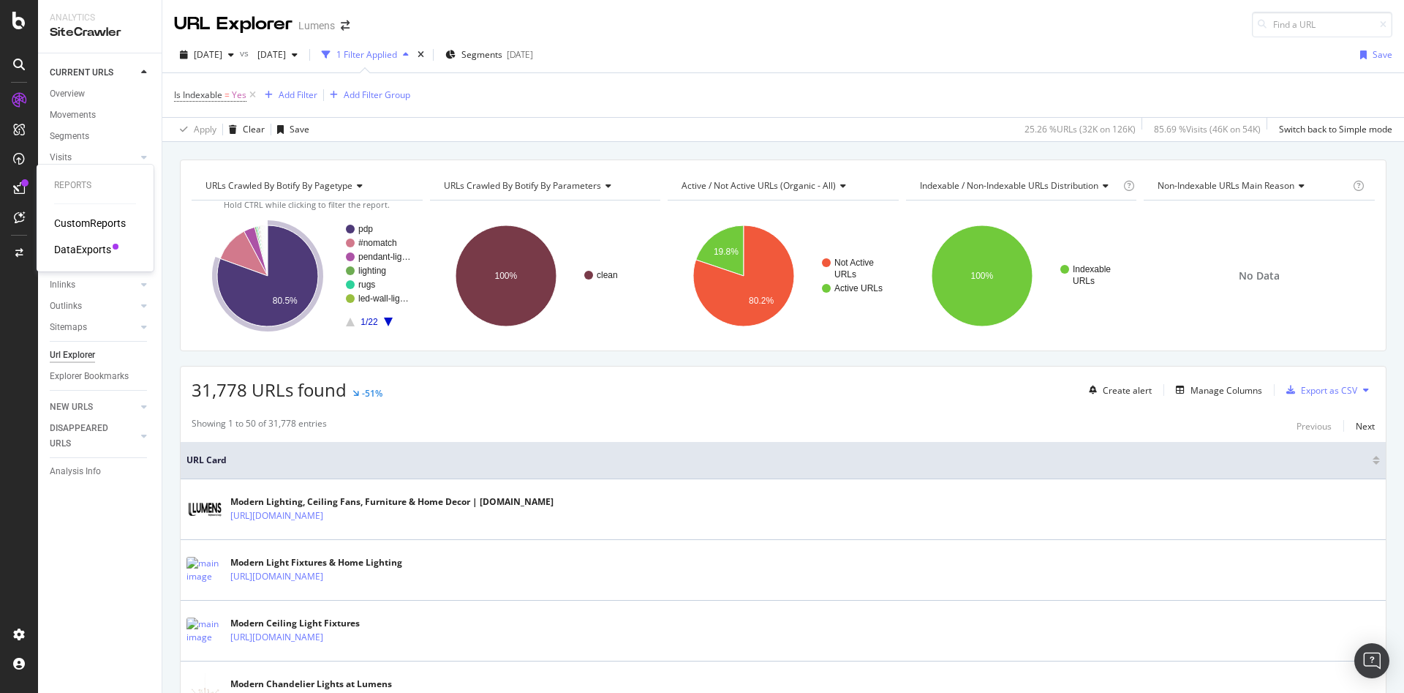
click at [78, 245] on div "DataExports" at bounding box center [82, 249] width 57 height 15
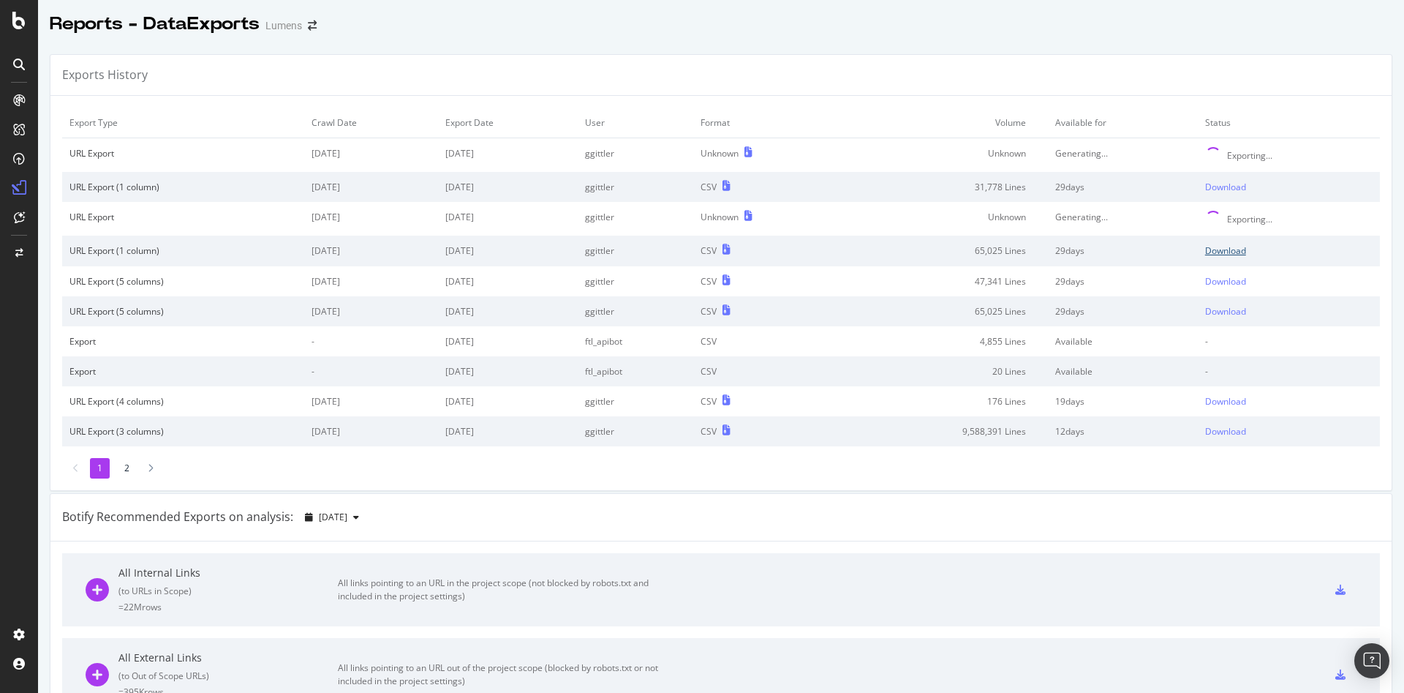
click at [935, 249] on div "Download" at bounding box center [1225, 250] width 41 height 12
click at [935, 188] on div "Download" at bounding box center [1225, 187] width 41 height 12
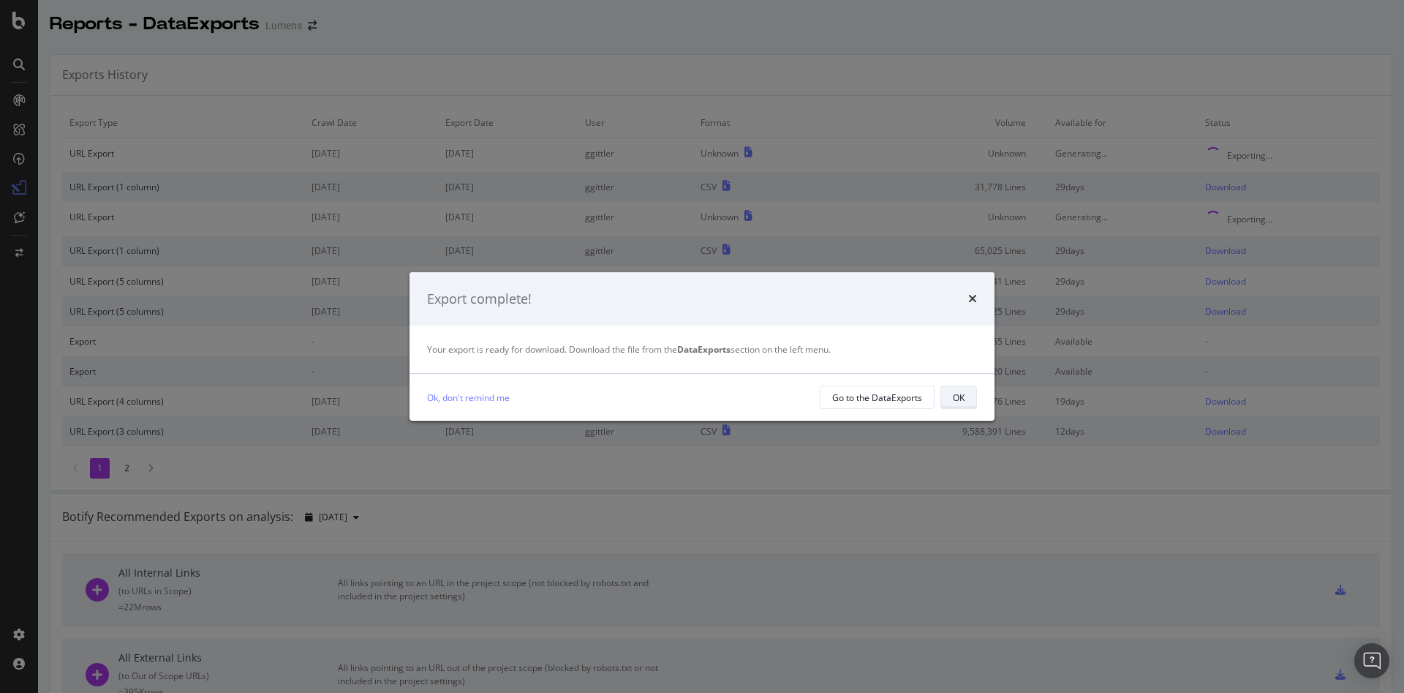
click at [935, 399] on button "OK" at bounding box center [958, 396] width 37 height 23
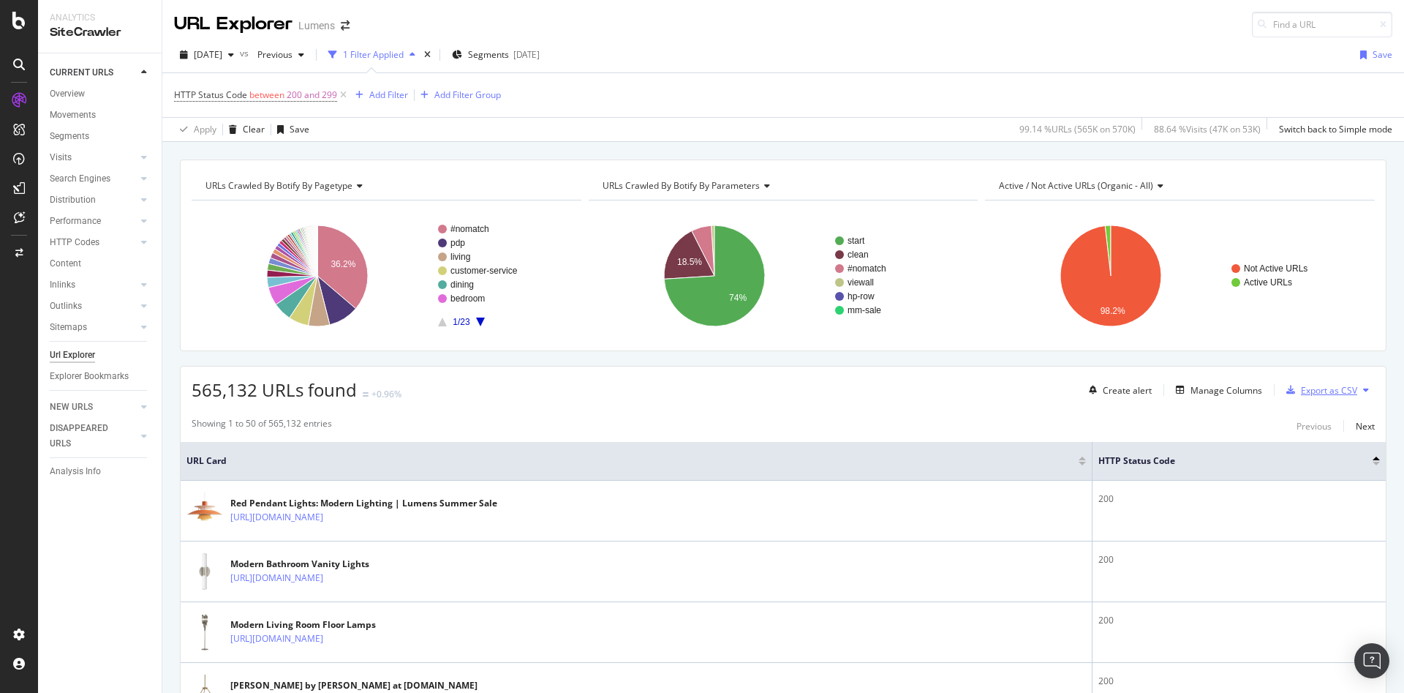
click at [935, 385] on div "Export as CSV" at bounding box center [1329, 390] width 56 height 12
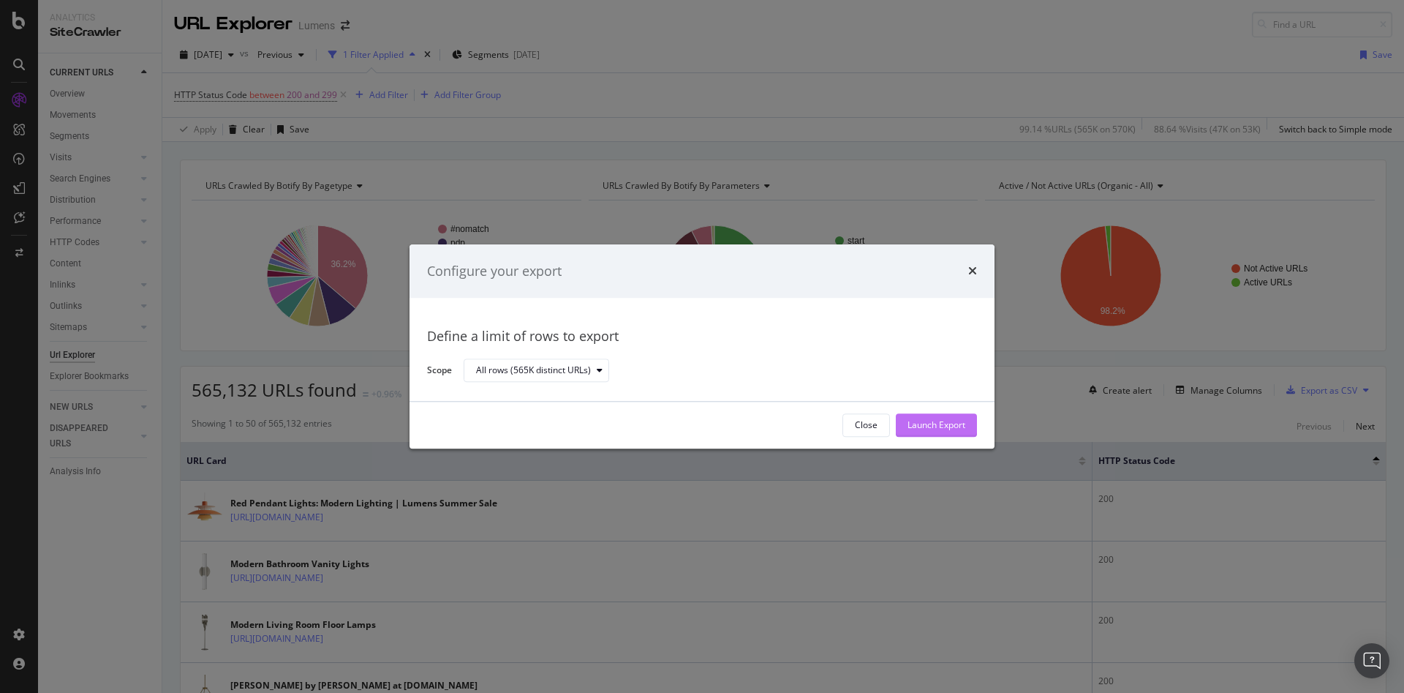
click at [935, 427] on div "Launch Export" at bounding box center [937, 425] width 58 height 12
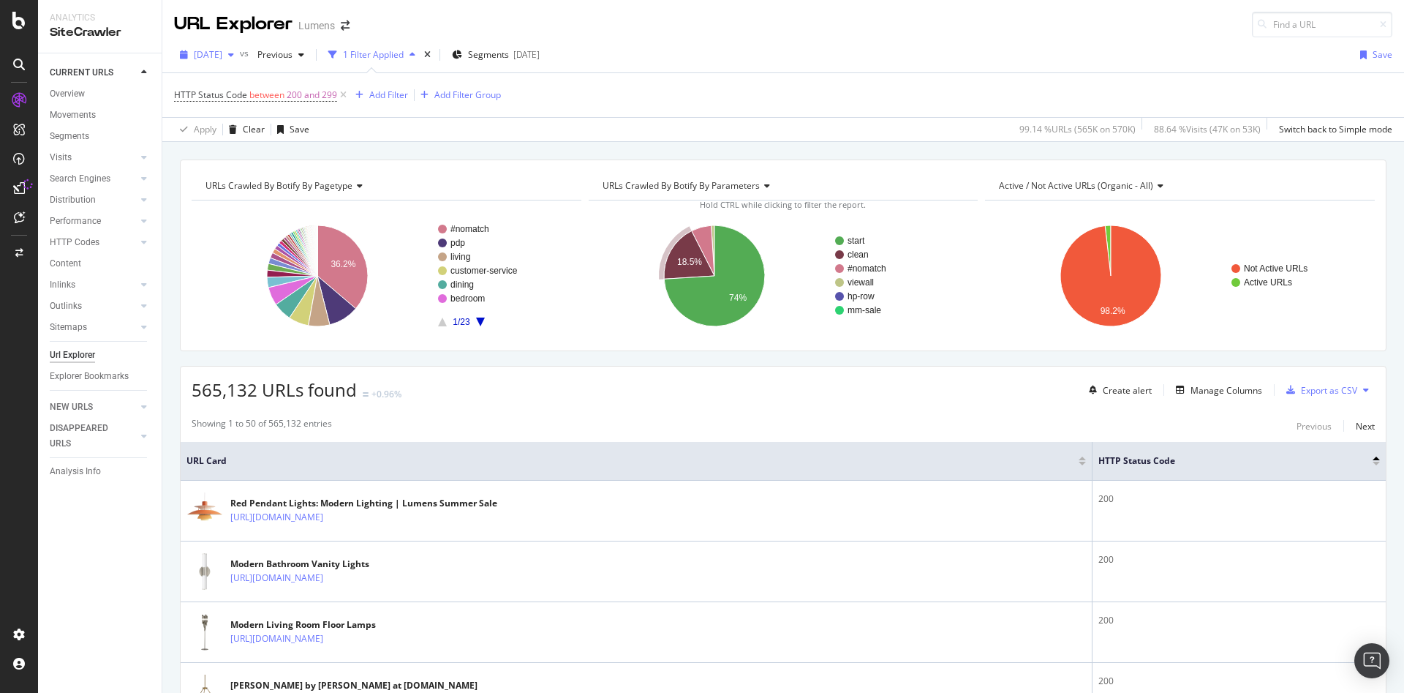
click at [222, 52] on span "[DATE]" at bounding box center [208, 54] width 29 height 12
click at [244, 110] on div "[DATE]" at bounding box center [234, 107] width 78 height 13
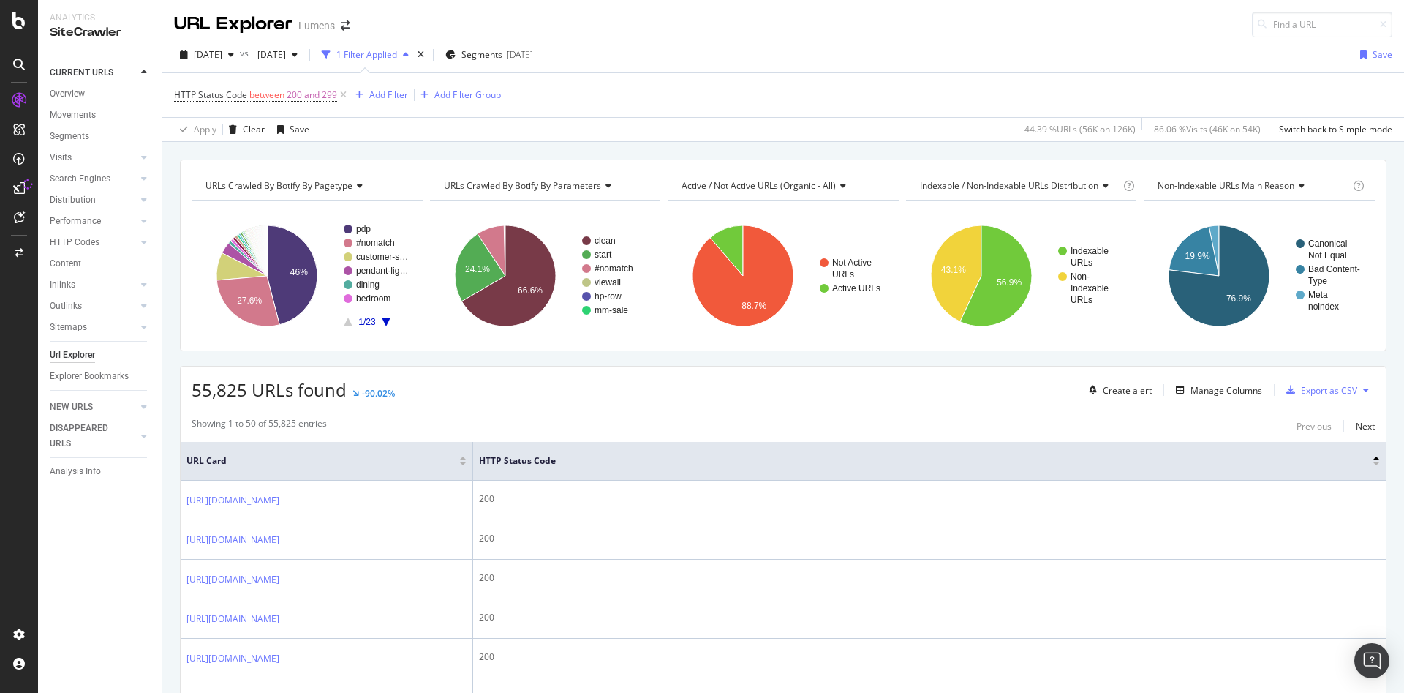
click at [935, 375] on div "55,825 URLs found -90.02% Create alert Manage Columns Export as CSV" at bounding box center [783, 384] width 1205 height 36
click at [935, 391] on div "Export as CSV" at bounding box center [1329, 390] width 56 height 12
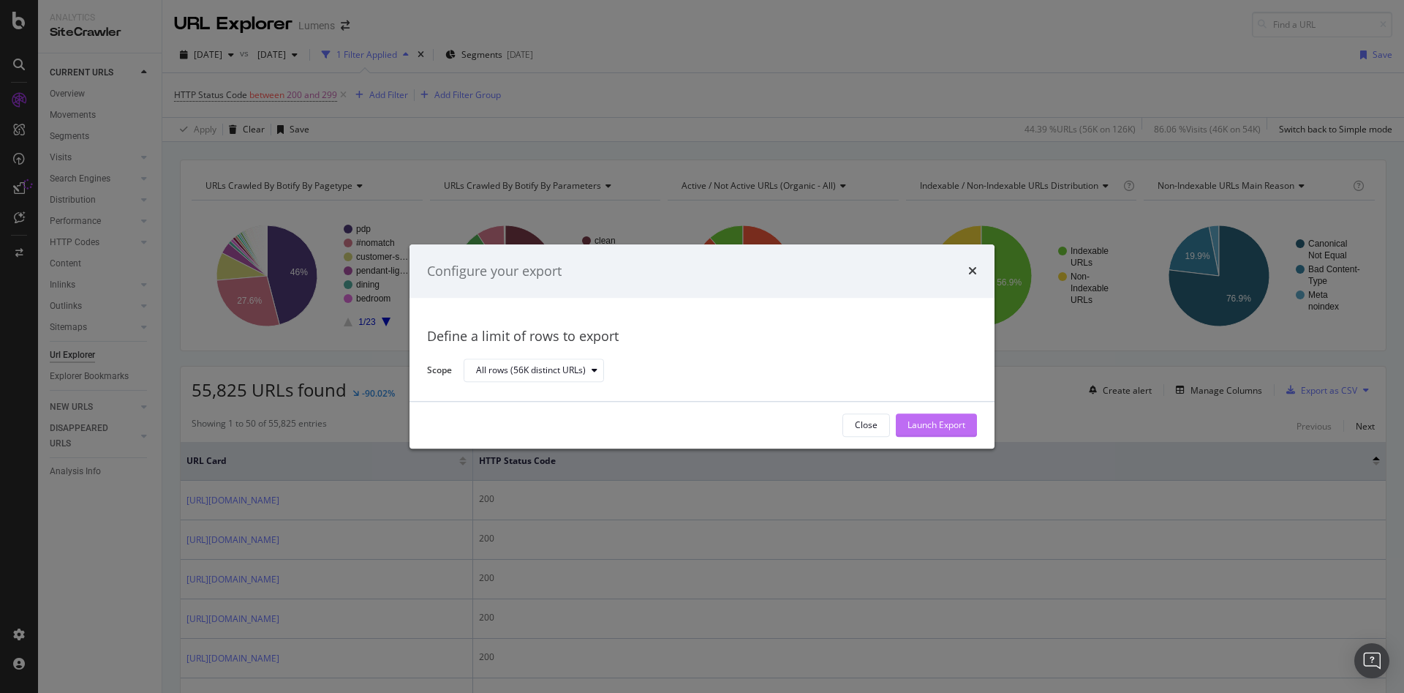
click at [935, 426] on div "Launch Export" at bounding box center [937, 425] width 58 height 12
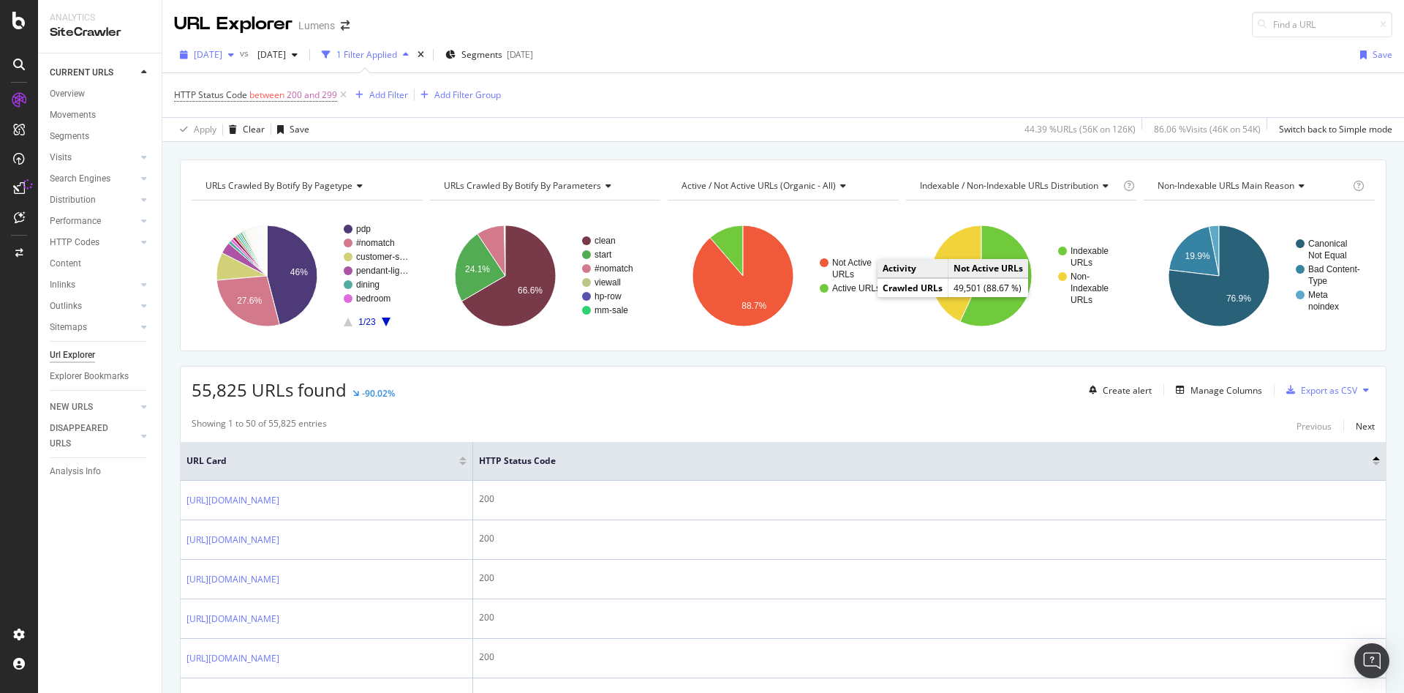
click at [222, 55] on span "[DATE]" at bounding box center [208, 54] width 29 height 12
click at [231, 192] on div "[DATE]" at bounding box center [234, 188] width 78 height 13
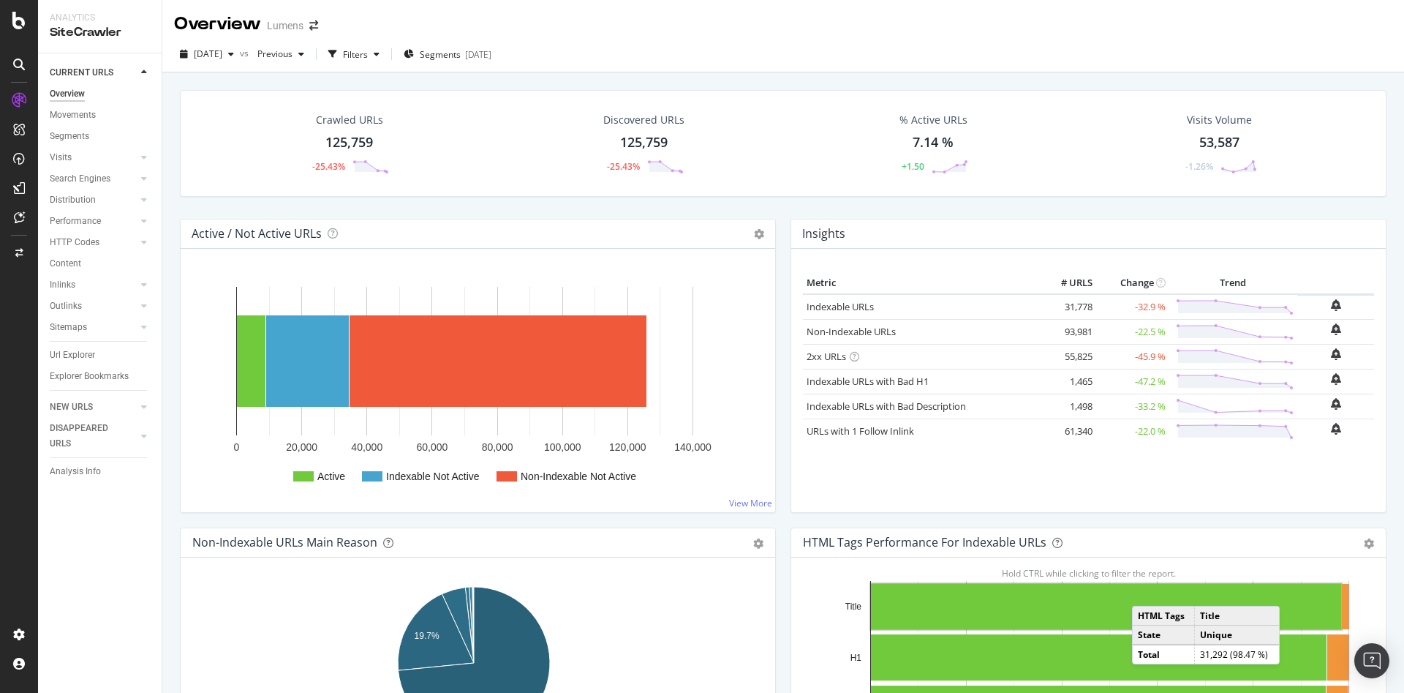
click at [850, 357] on icon at bounding box center [855, 357] width 10 height 10
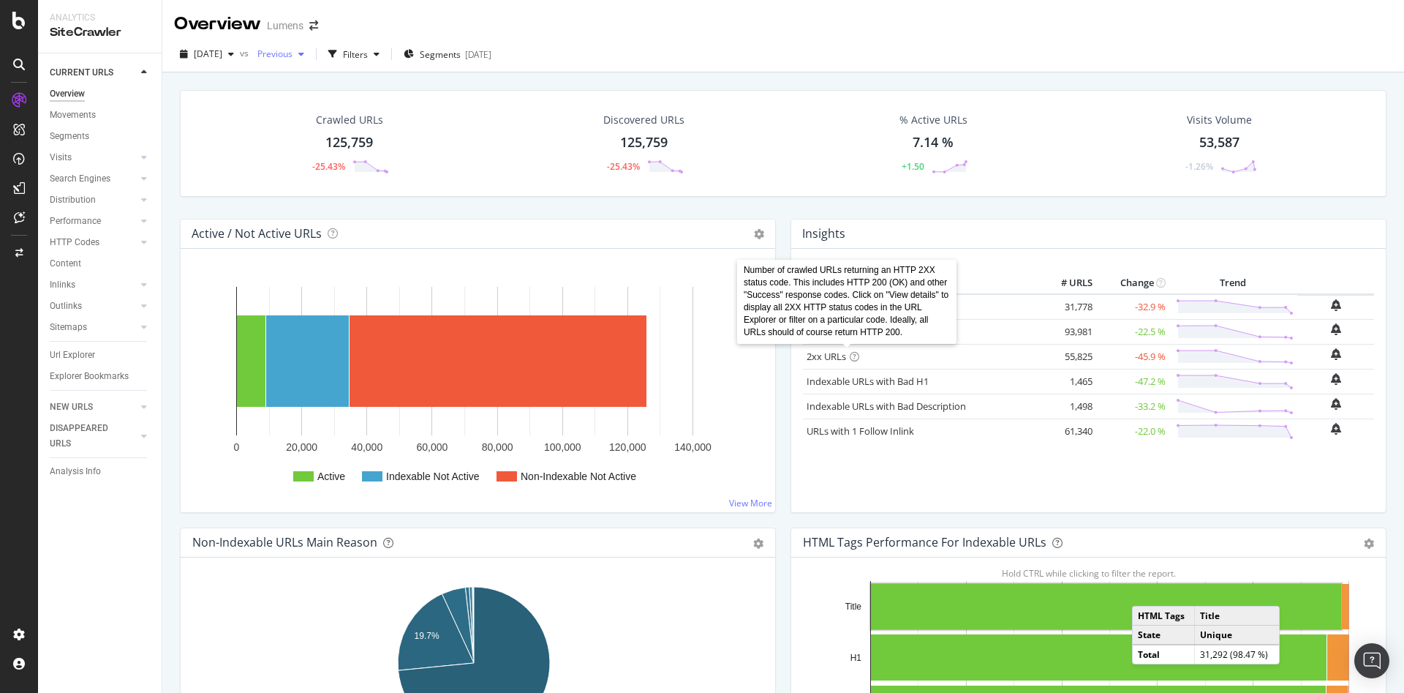
click at [310, 56] on div "button" at bounding box center [302, 54] width 18 height 9
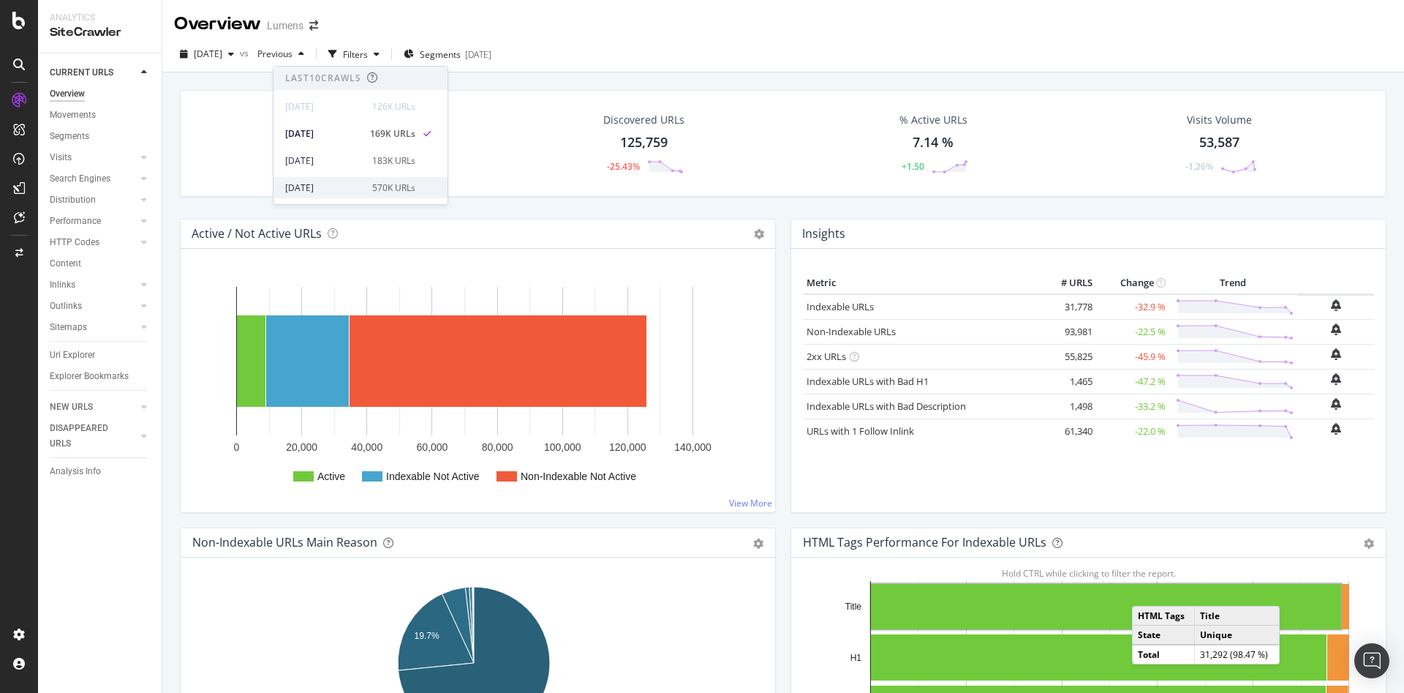
click at [348, 185] on div "[DATE]" at bounding box center [324, 187] width 78 height 13
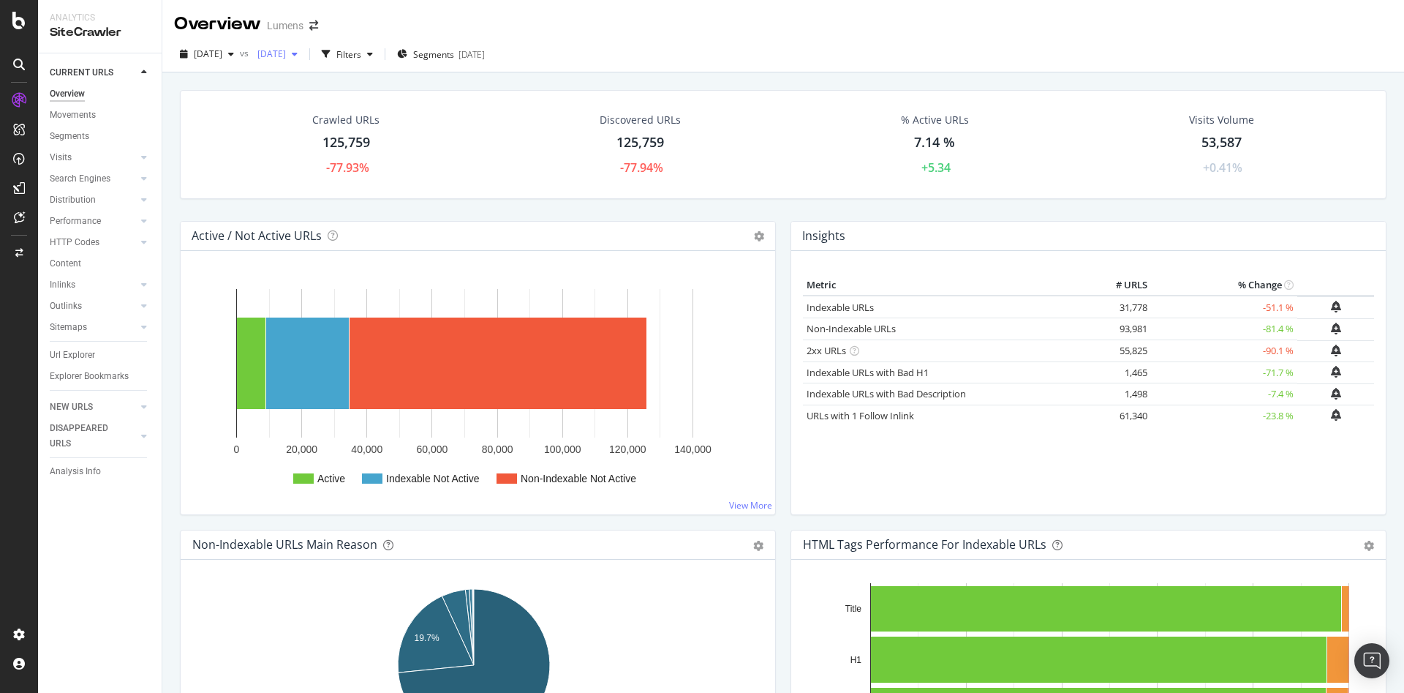
click at [286, 54] on span "[DATE]" at bounding box center [269, 54] width 34 height 12
click at [344, 184] on div "[DATE]" at bounding box center [324, 189] width 78 height 13
click at [286, 52] on span "[DATE]" at bounding box center [269, 54] width 34 height 12
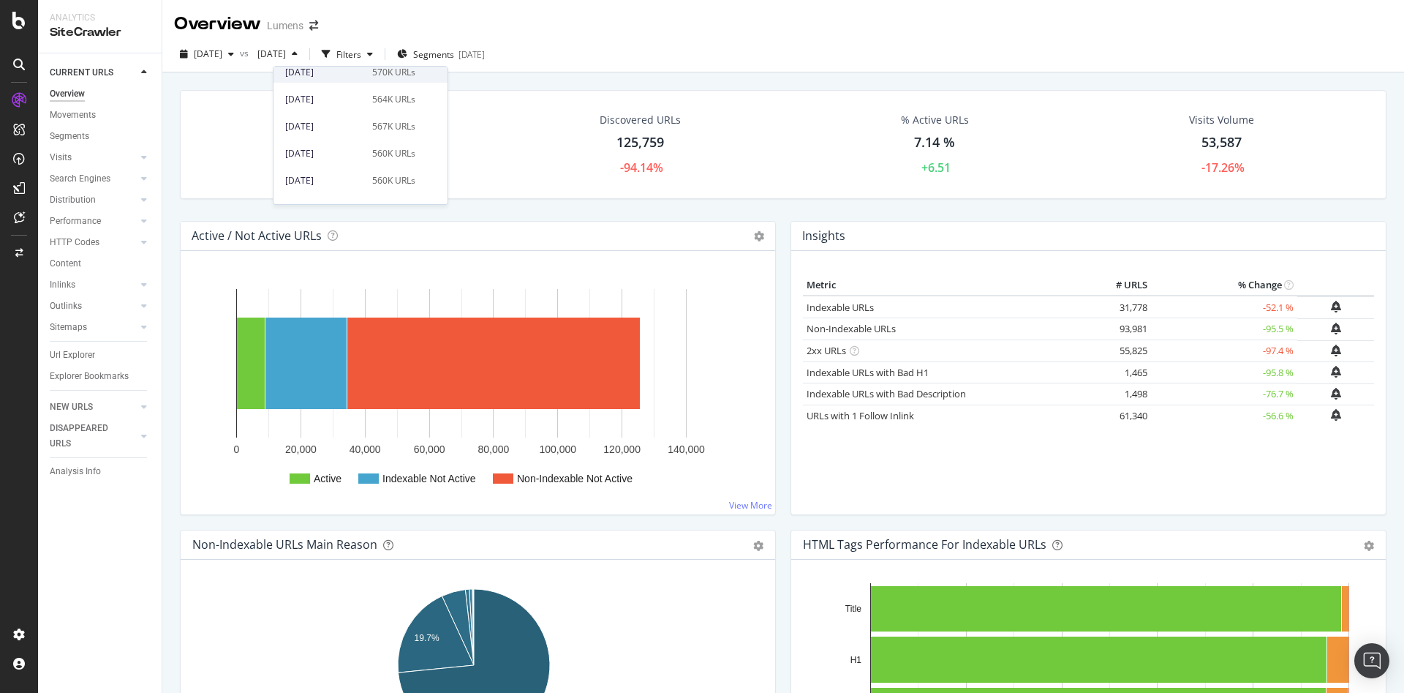
scroll to position [156, 0]
click at [339, 114] on div "[DATE]" at bounding box center [324, 113] width 78 height 13
click at [286, 54] on span "[DATE]" at bounding box center [269, 54] width 34 height 12
click at [356, 169] on div "[DATE]" at bounding box center [324, 174] width 78 height 13
